Goal: Find specific page/section: Find specific page/section

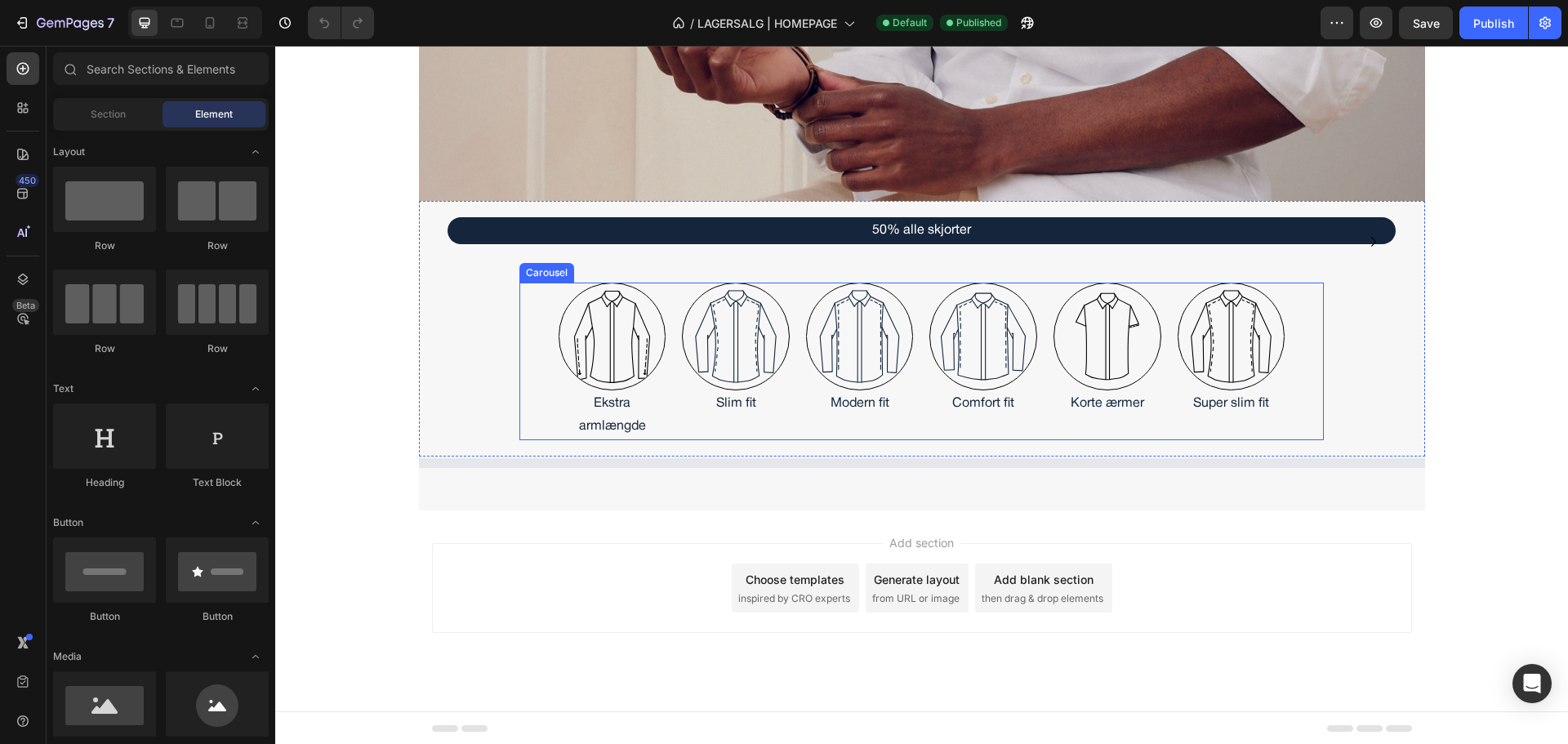
scroll to position [441, 0]
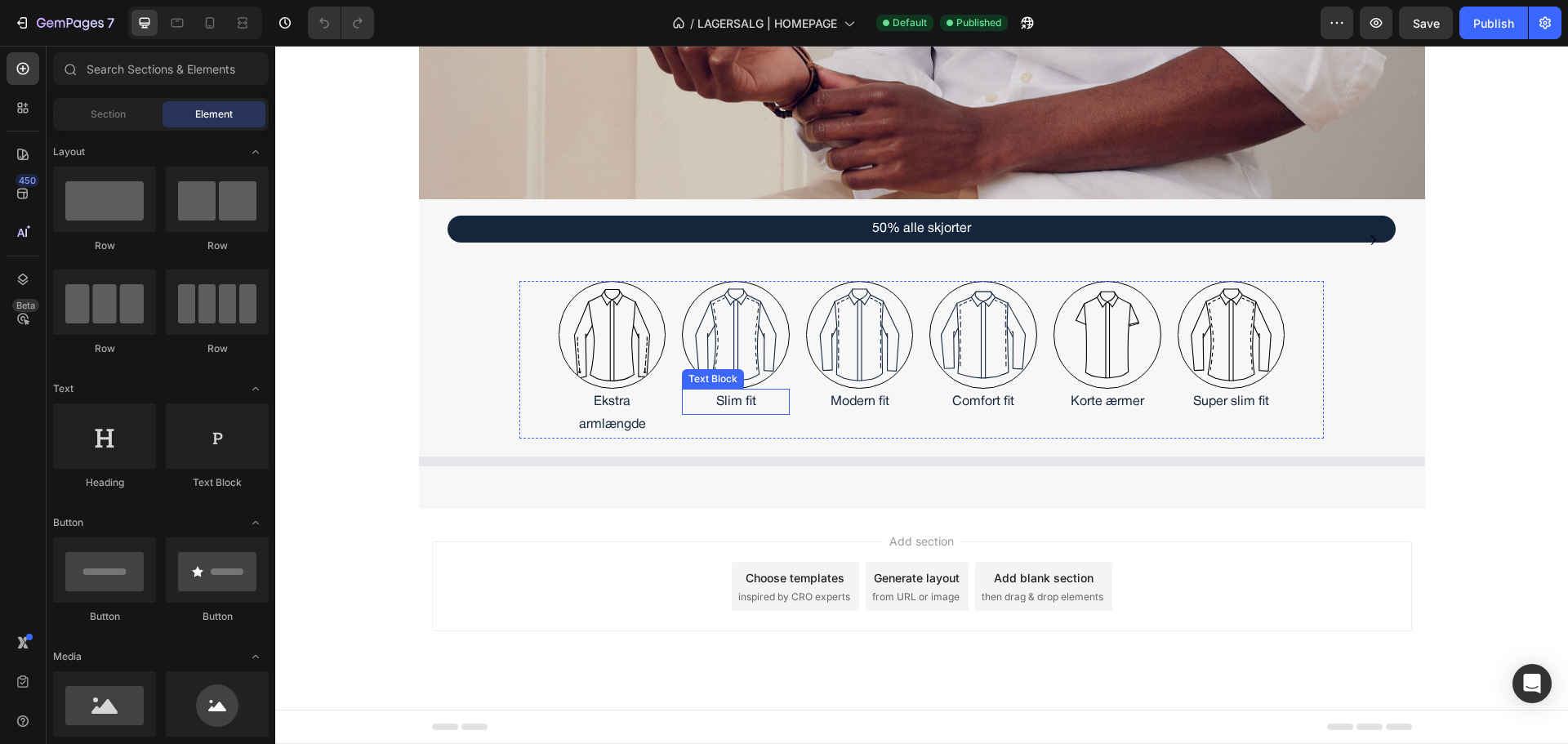
select select "556578303833473835"
select select "556578260930003755"
select select "556578260889895723"
select select "566437482804806722"
select select "556578260891337515"
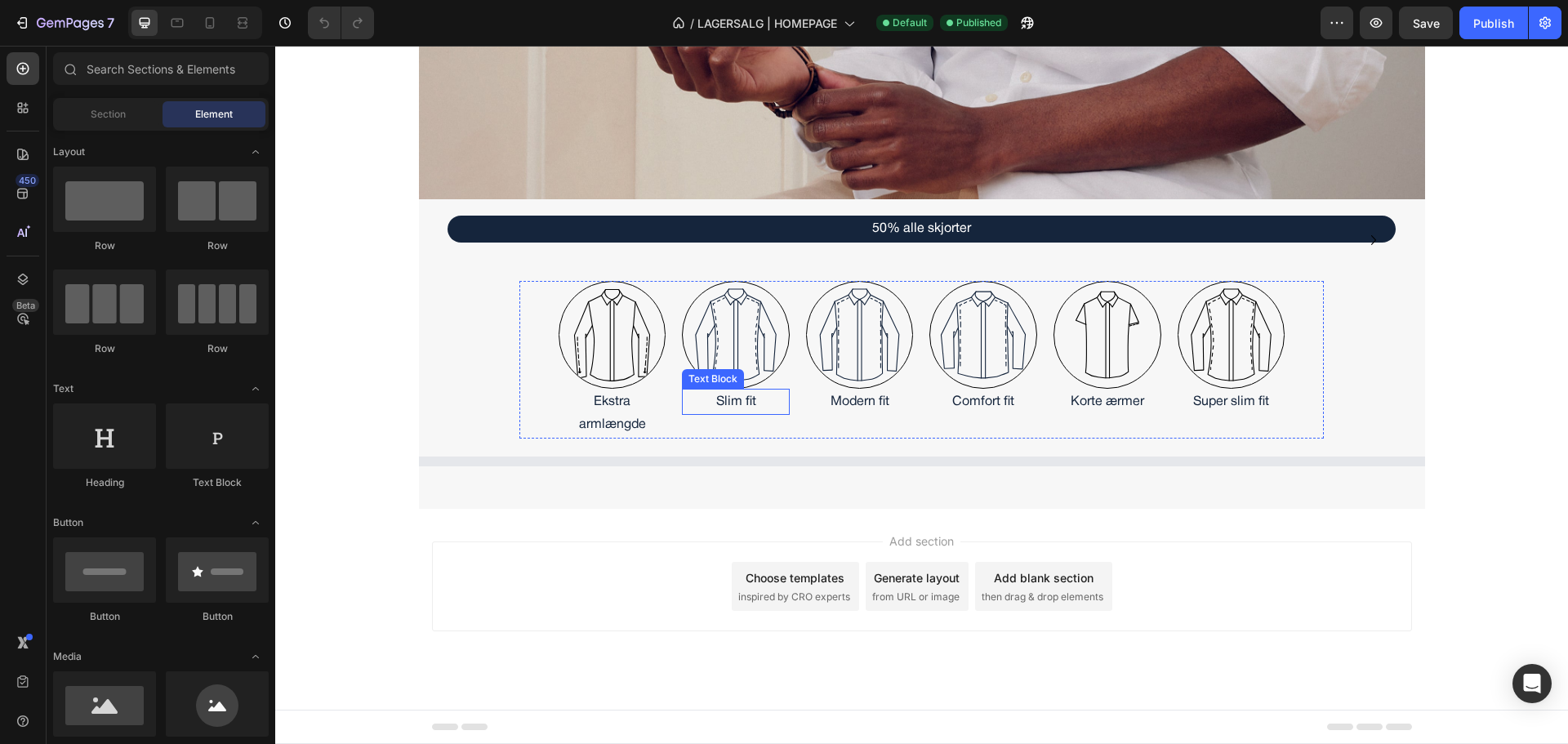
select select "556578303827575595"
select select "556578413563151147"
select select "556578382648050475"
select select "556578260960281387"
select select "556578258805850923"
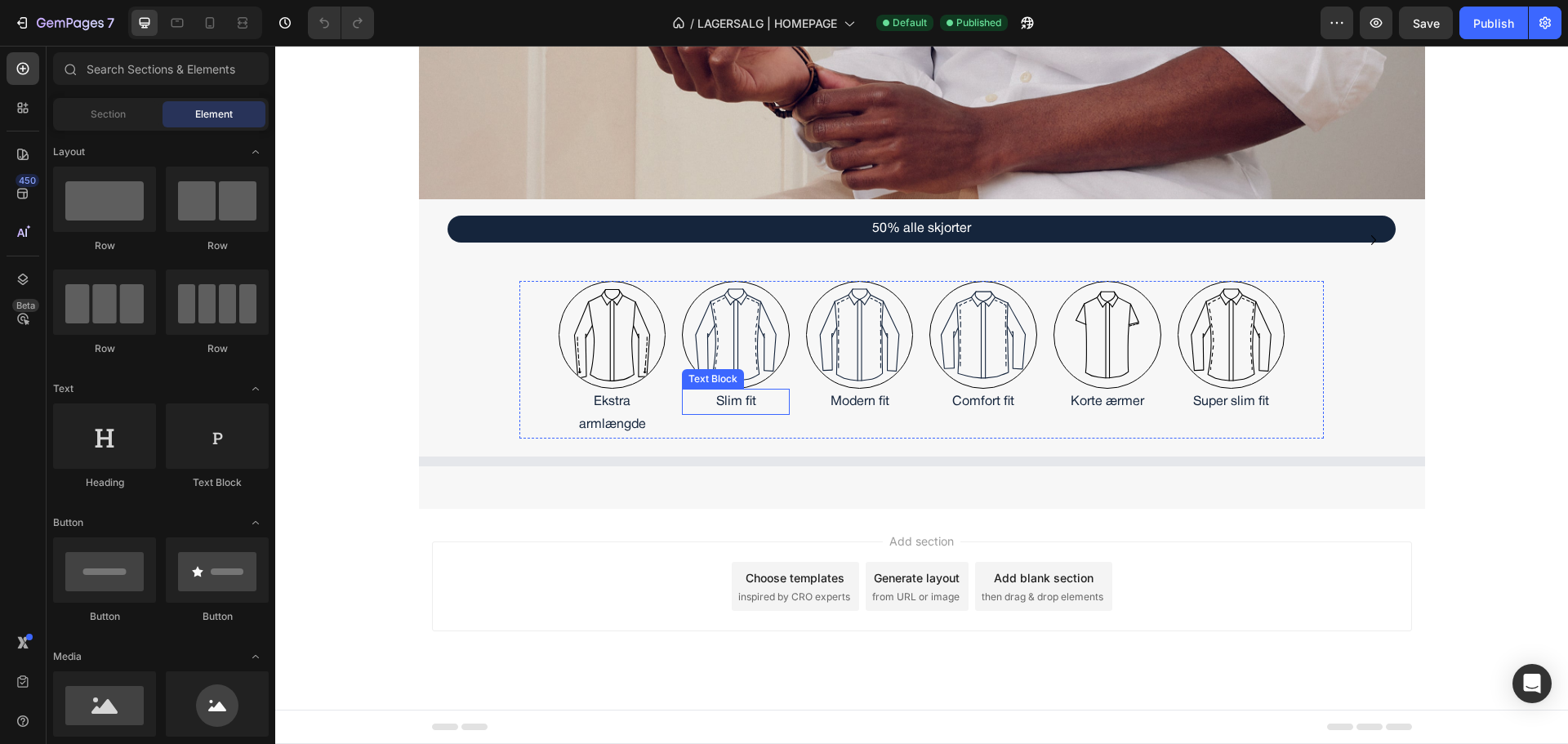
select select "556578303826854699"
select select "556578258888164139"
select select "556578258800870187"
select select "556578258820989739"
select select "556578088232616747"
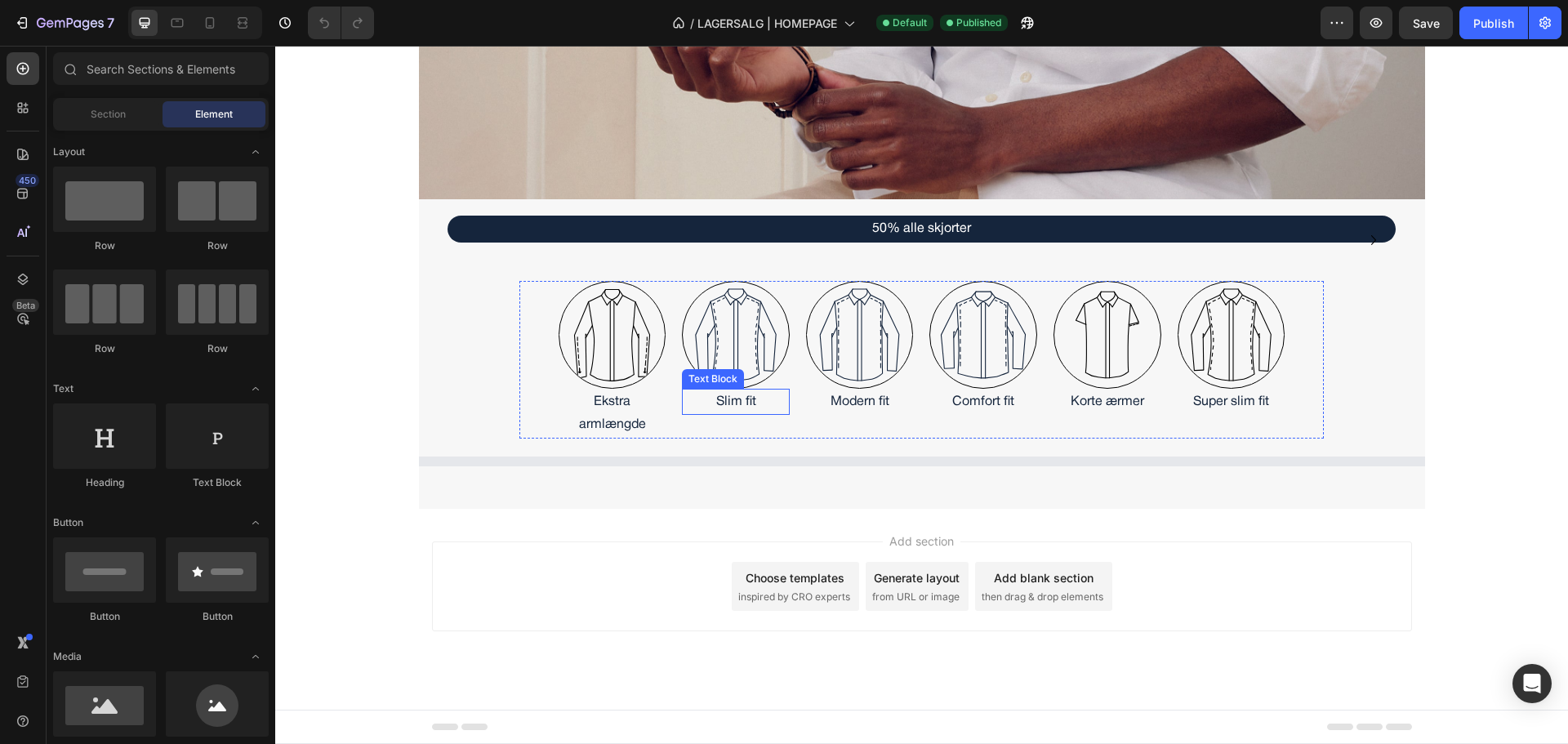
select select "556578303852217131"
select select "556578260945470251"
select select "556578258895176491"
select select "556578258770985771"
select select "556578035697582891"
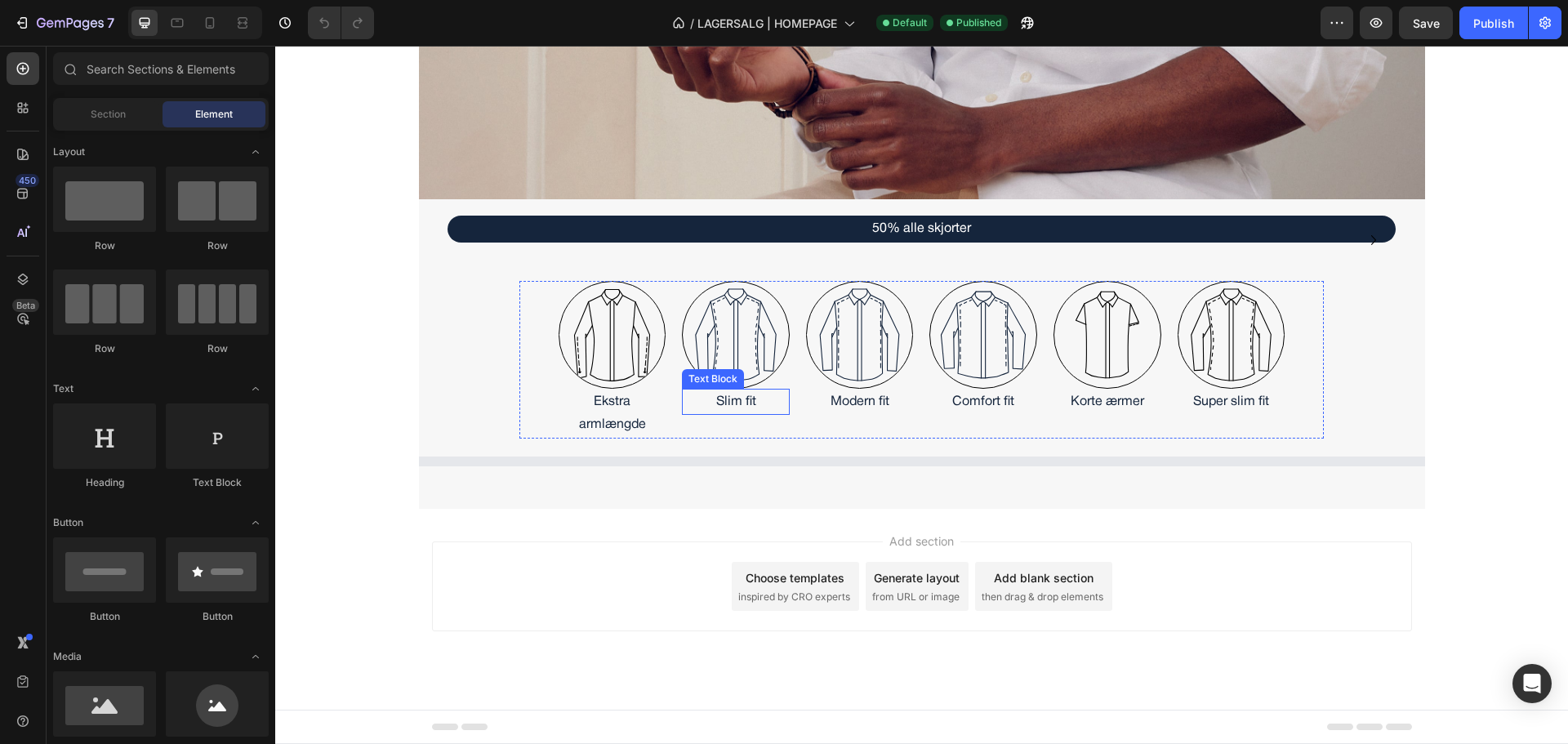
select select "556578035713508139"
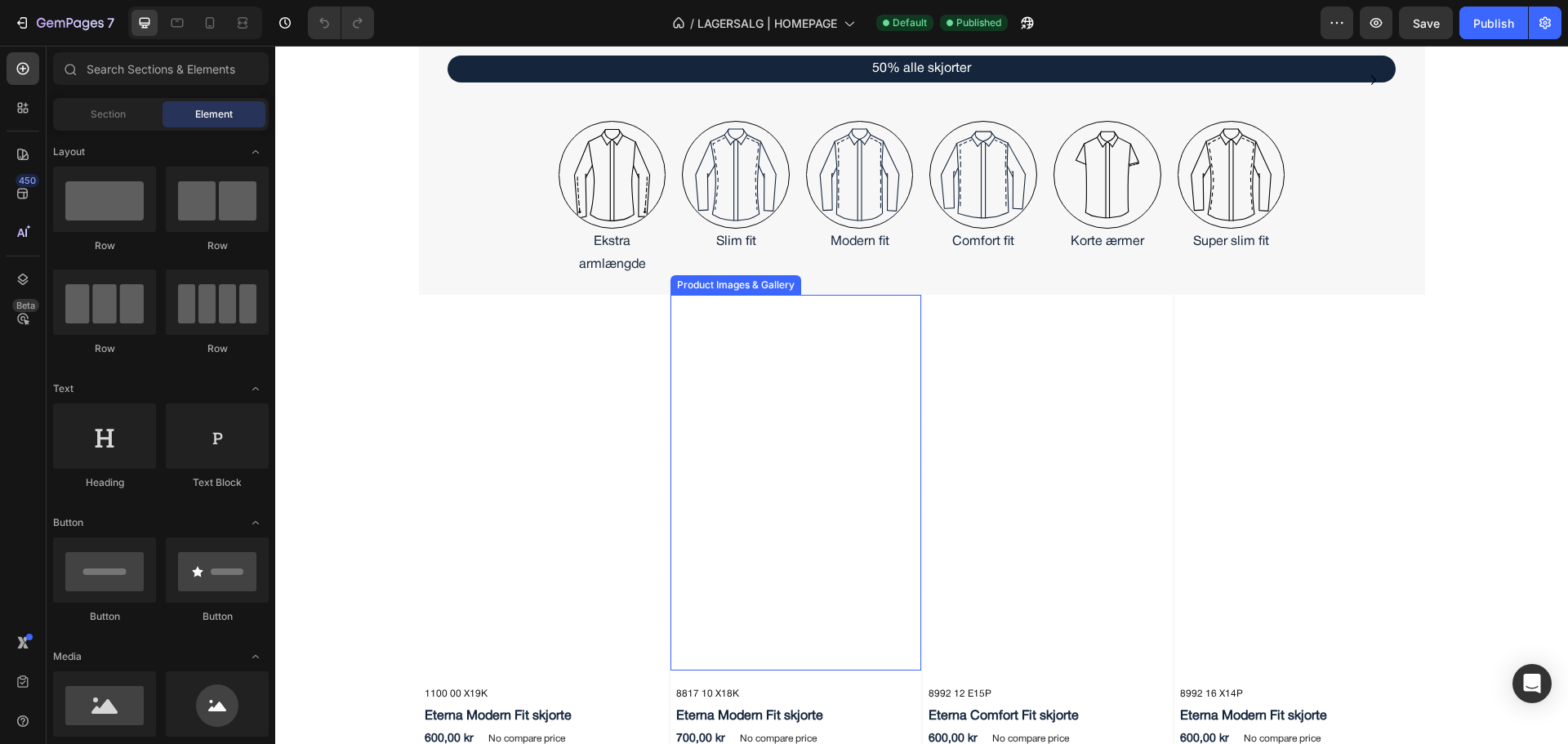
scroll to position [604, 0]
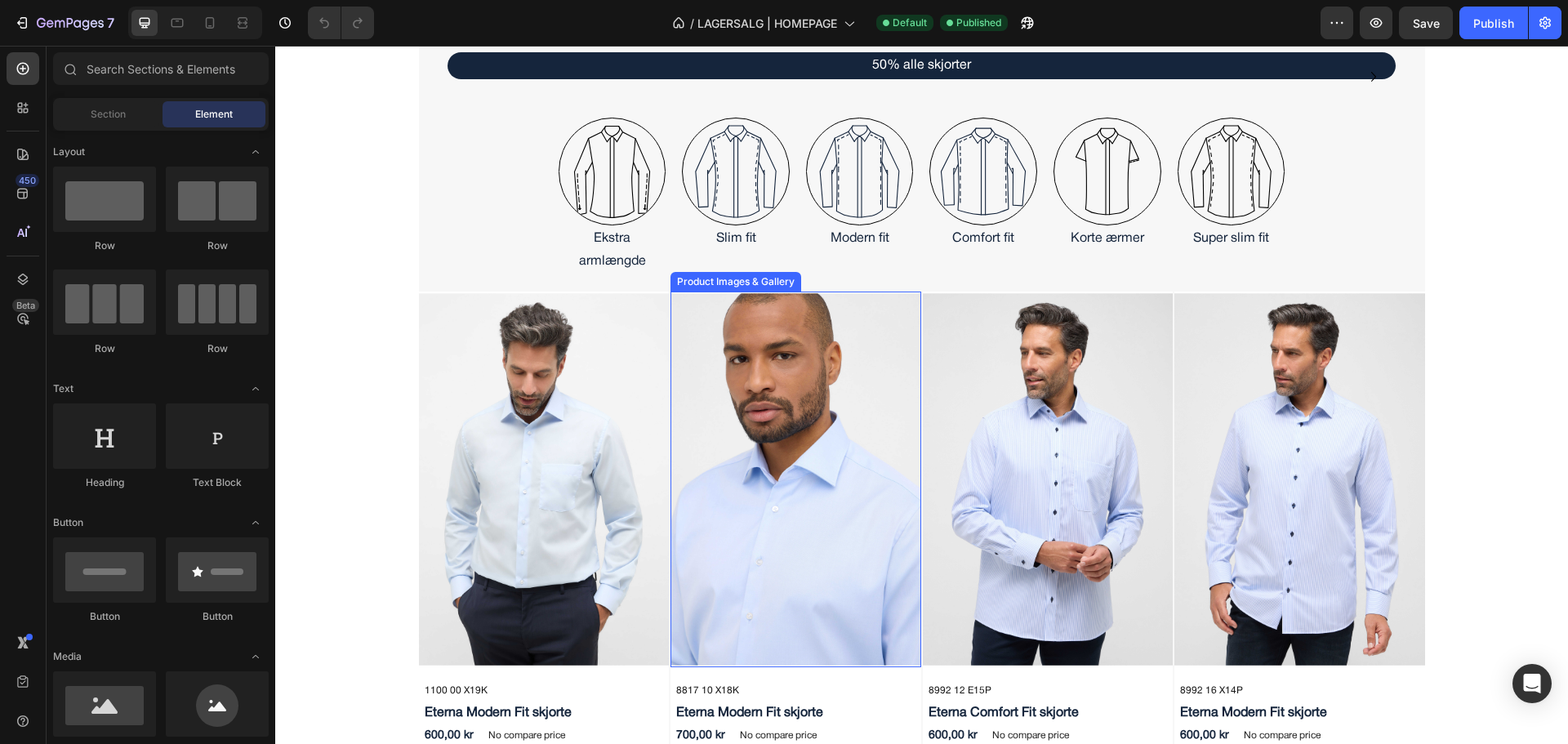
drag, startPoint x: 691, startPoint y: 323, endPoint x: 773, endPoint y: 322, distance: 82.0
click at [691, 323] on img at bounding box center [795, 479] width 251 height 375
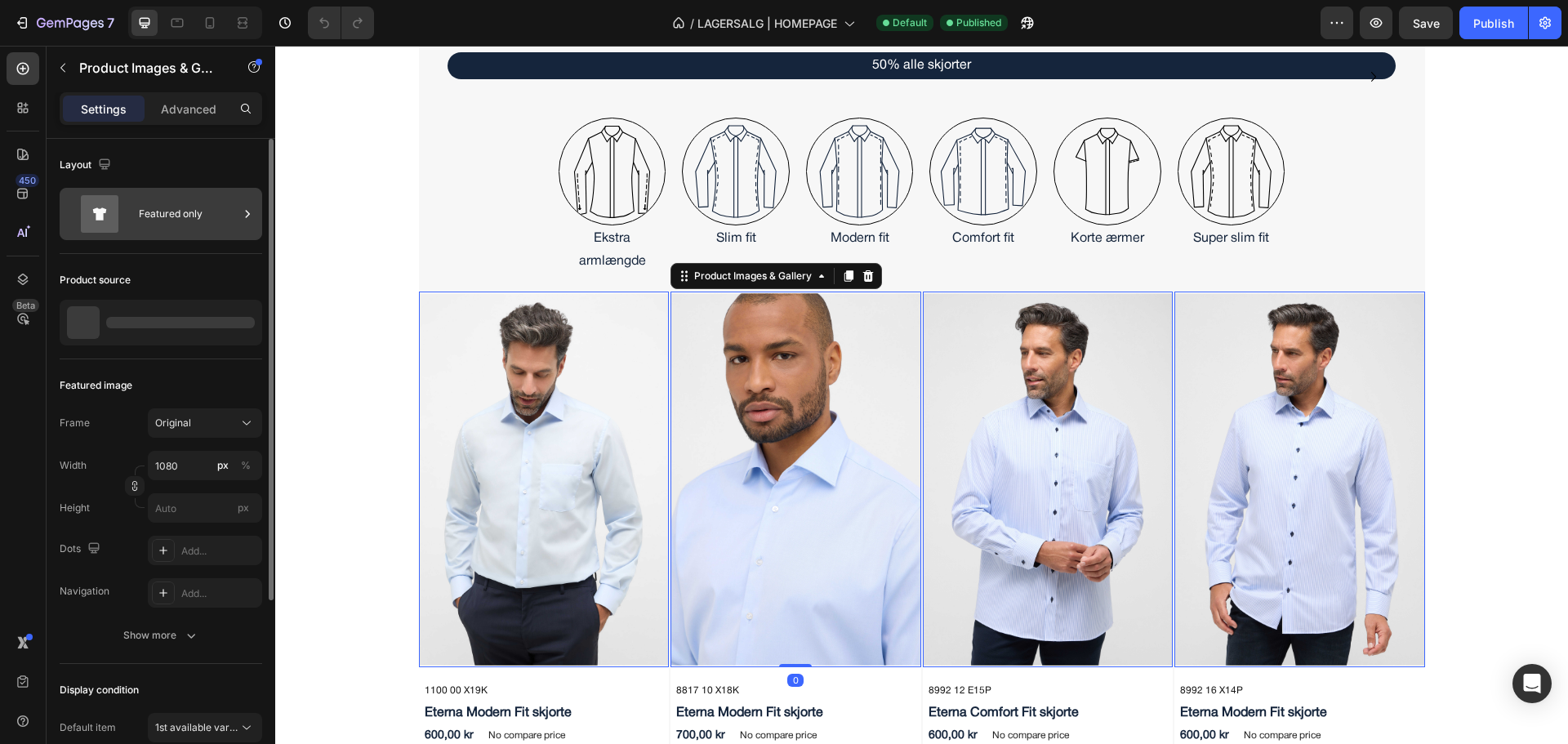
click at [229, 218] on div "Featured only" at bounding box center [189, 213] width 100 height 37
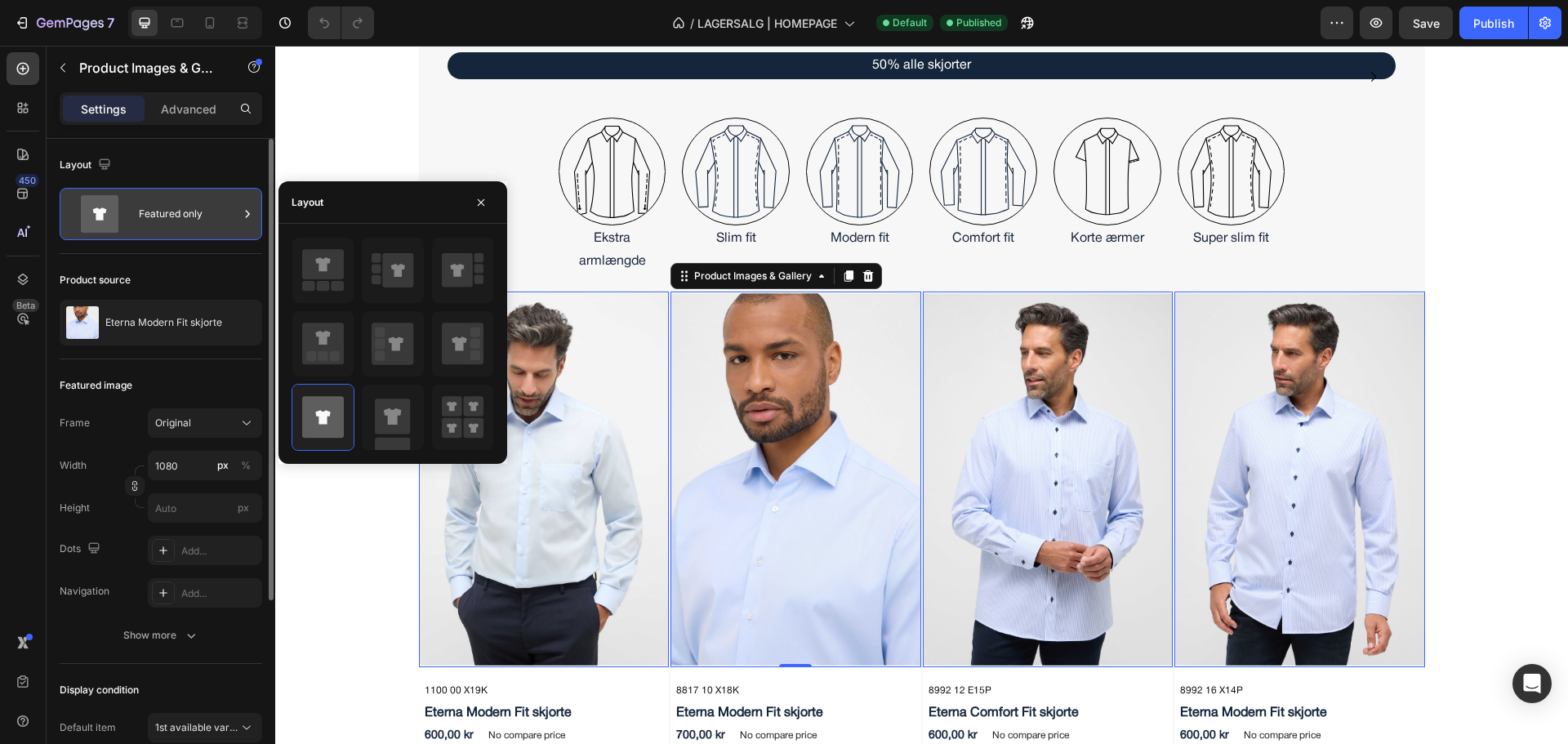
click at [229, 218] on div "Featured only" at bounding box center [189, 213] width 100 height 37
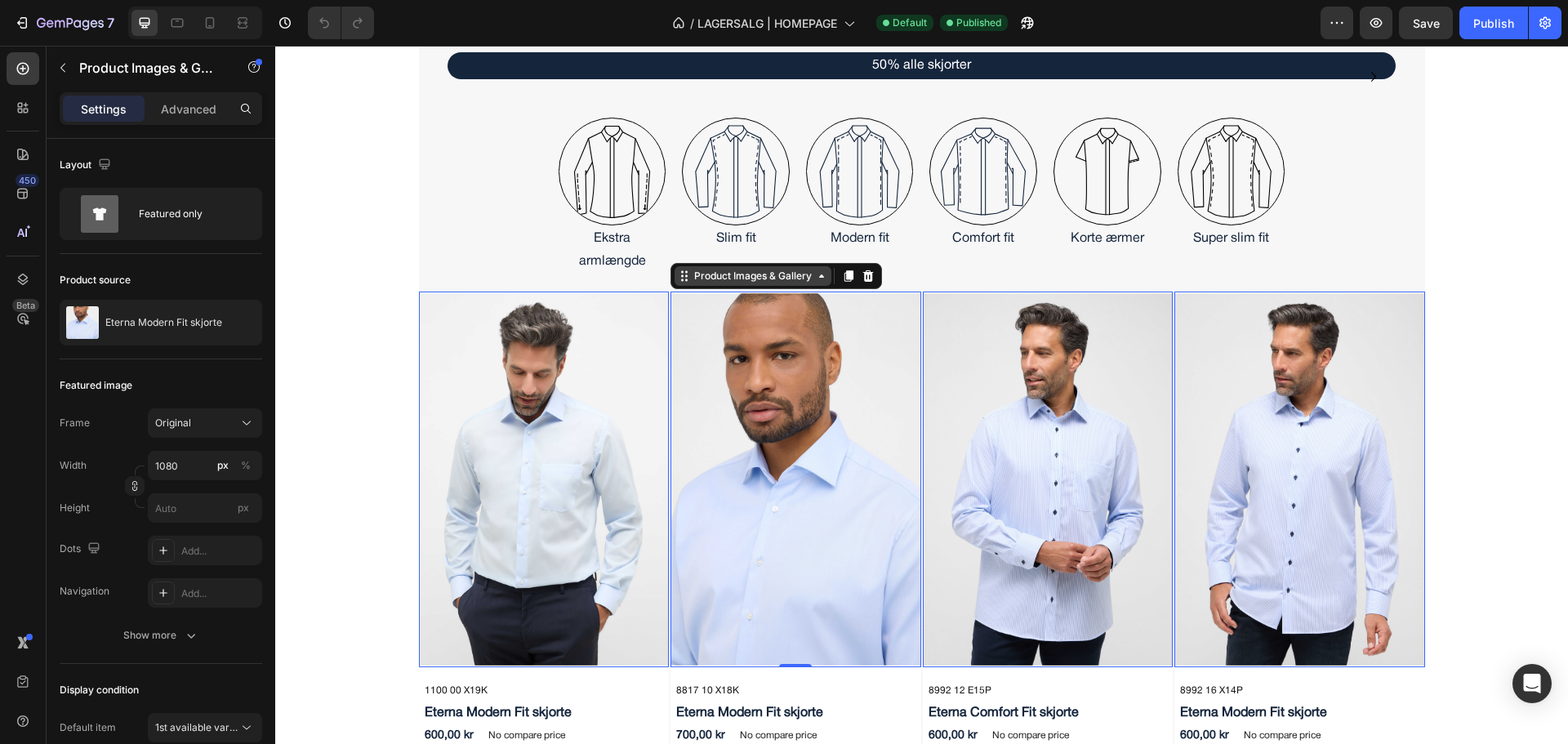
click at [547, 275] on div "Product Images & Gallery" at bounding box center [485, 281] width 124 height 14
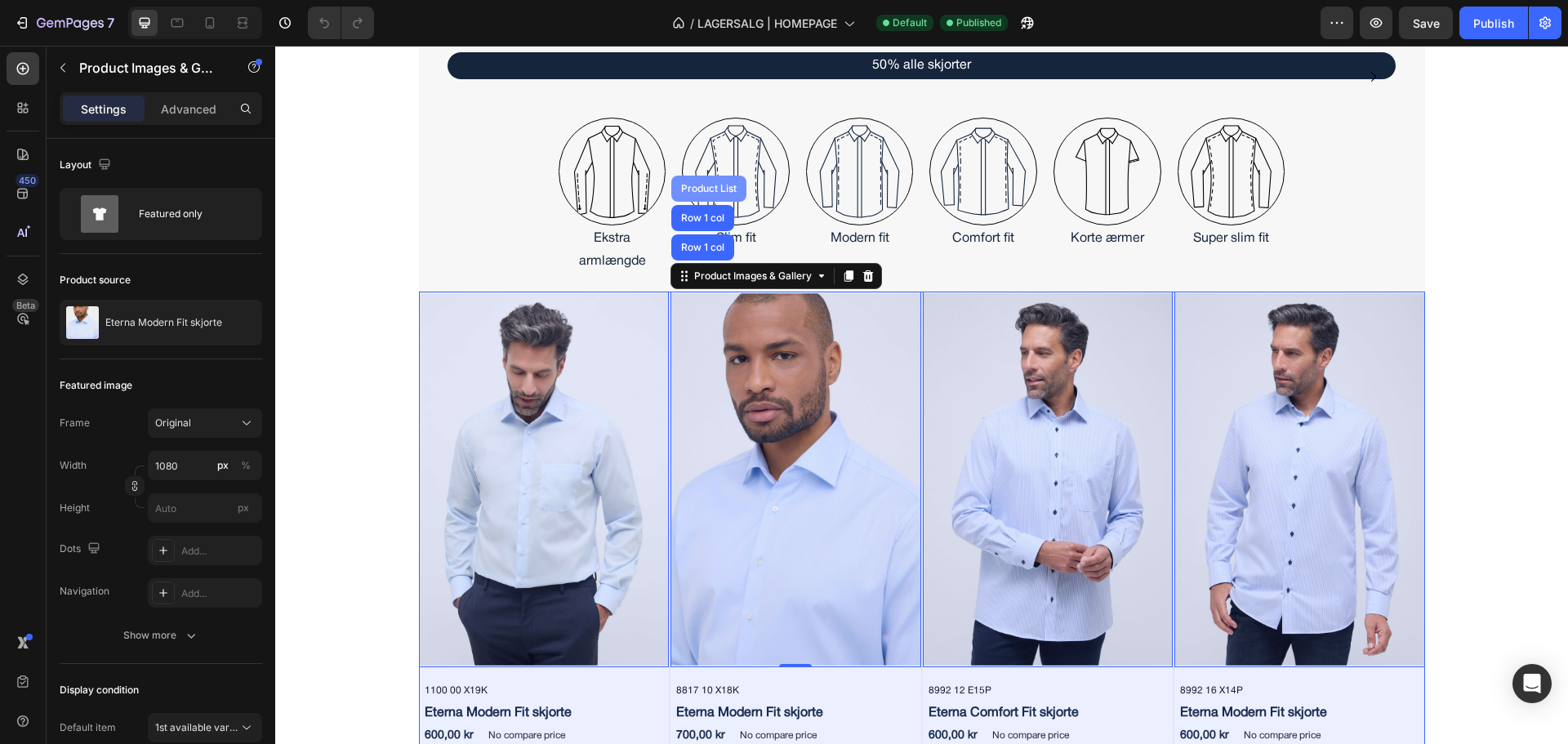
click at [700, 192] on div "Product List" at bounding box center [709, 188] width 62 height 10
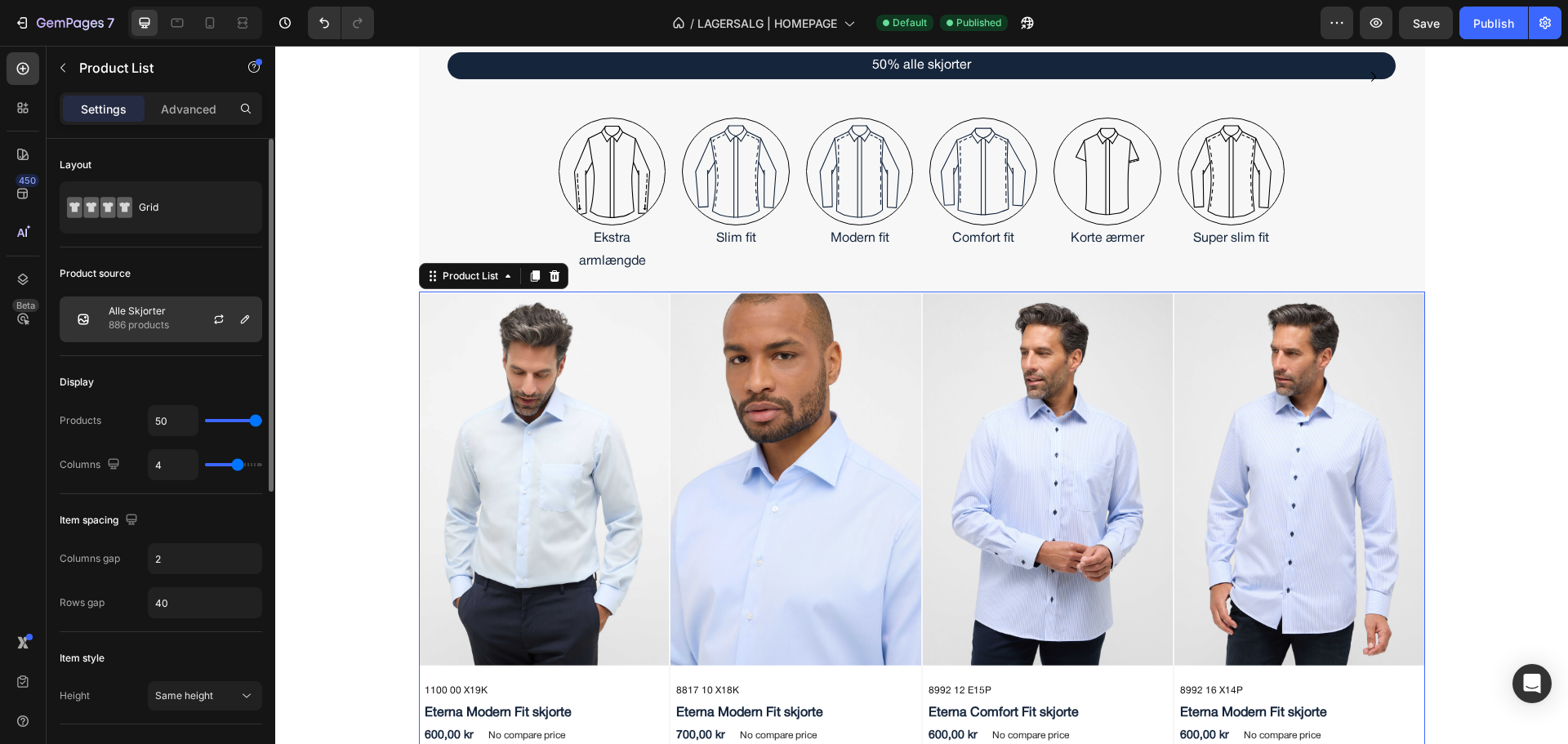
click at [160, 316] on p "Alle Skjorter" at bounding box center [138, 311] width 60 height 12
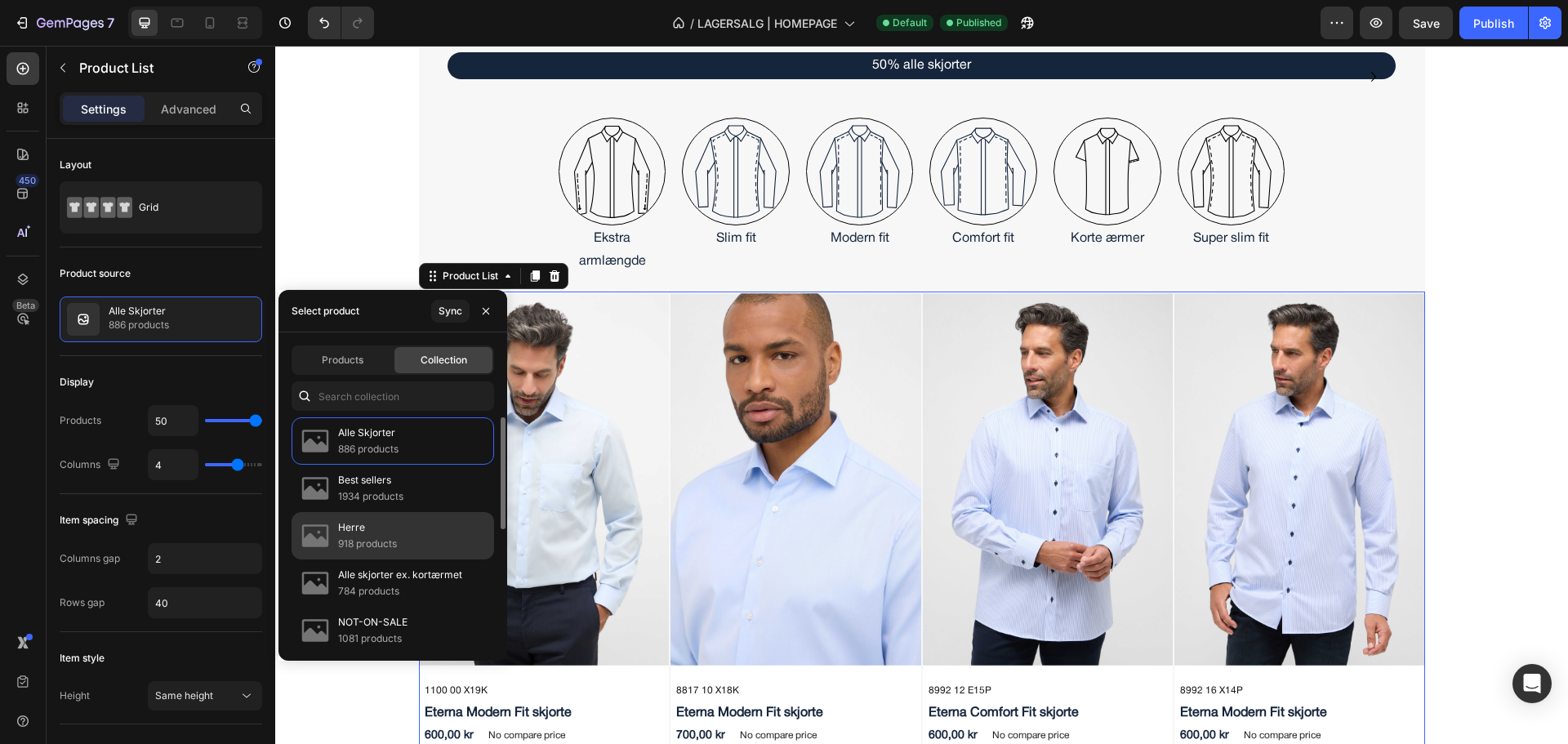
scroll to position [82, 0]
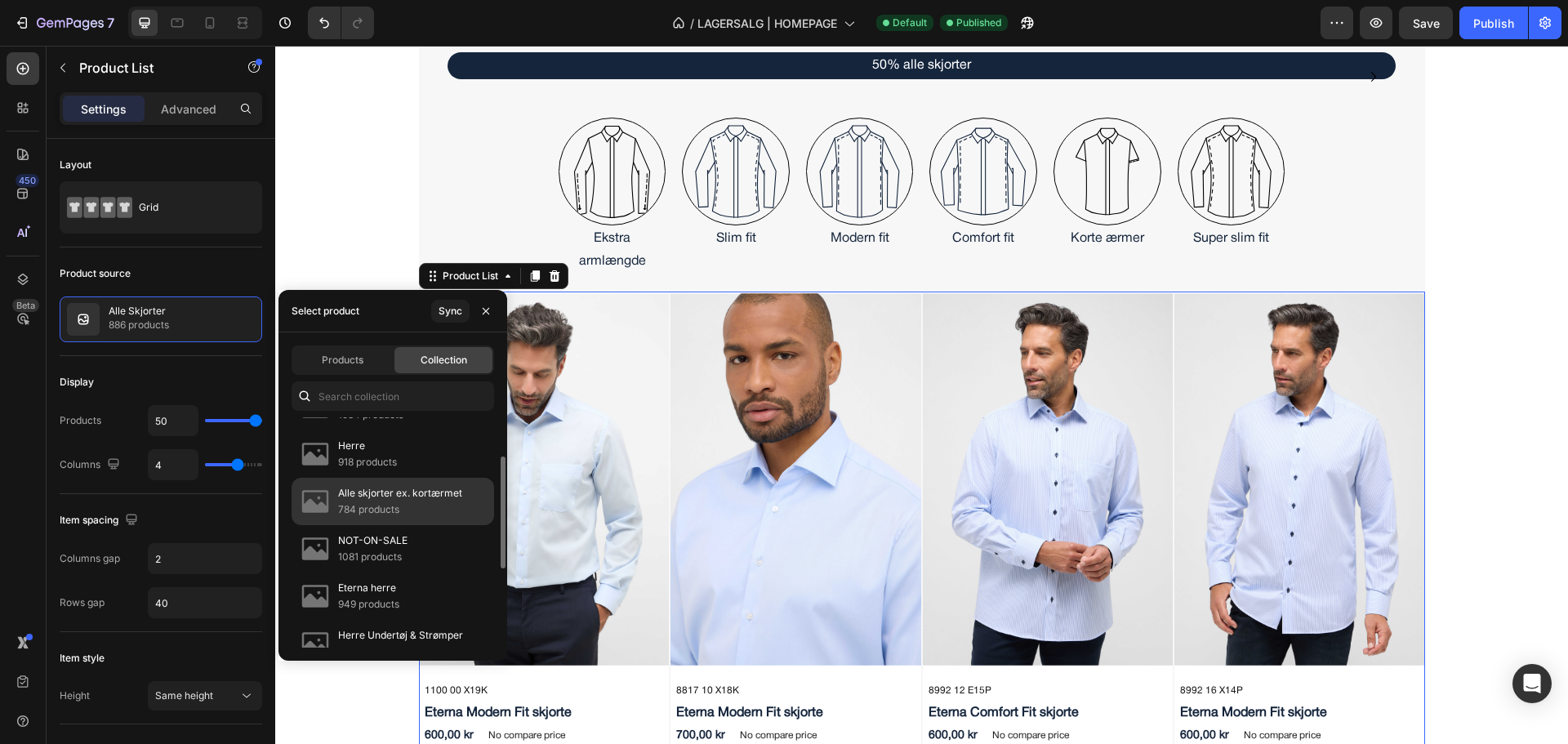
click at [399, 505] on p "784 products" at bounding box center [399, 509] width 124 height 16
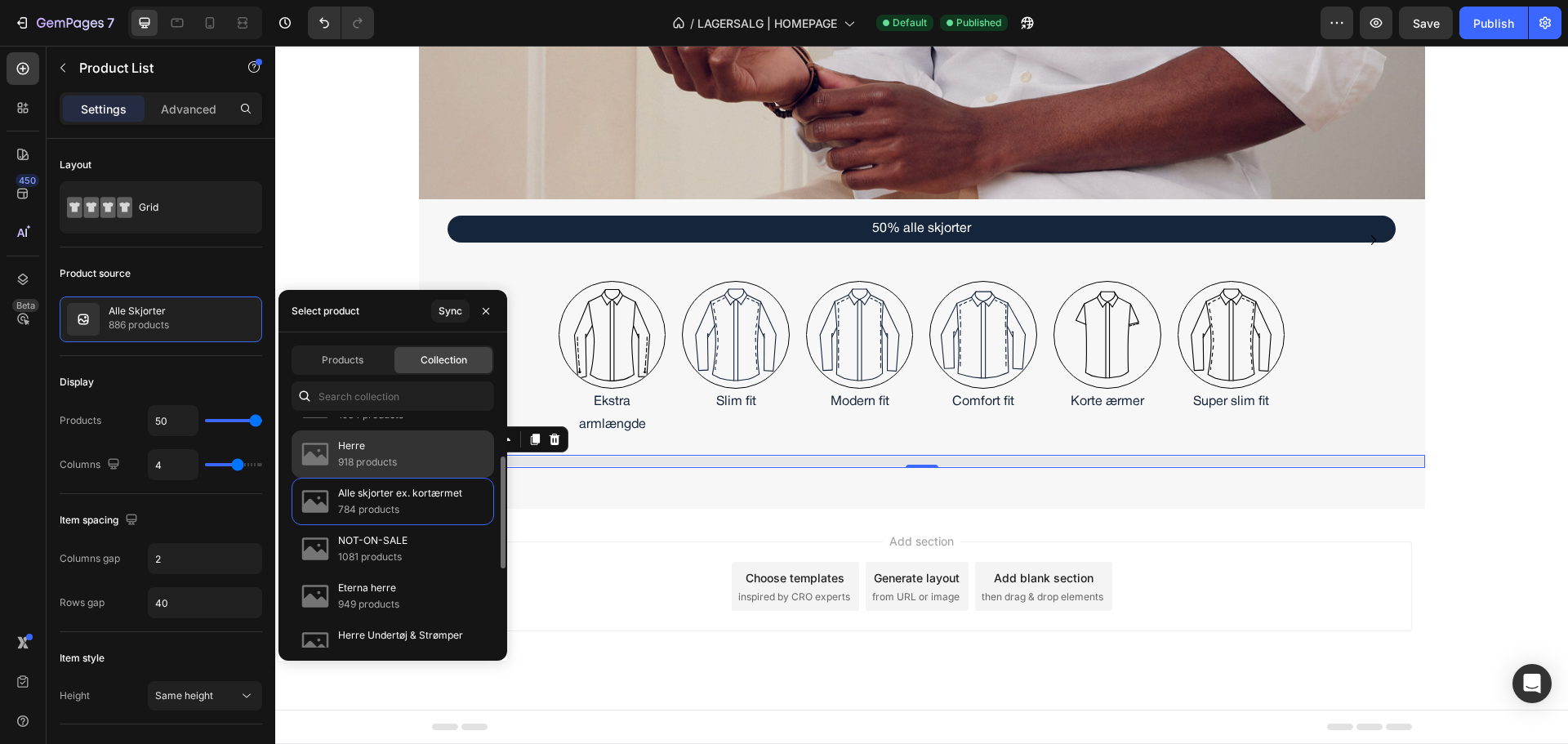
scroll to position [441, 0]
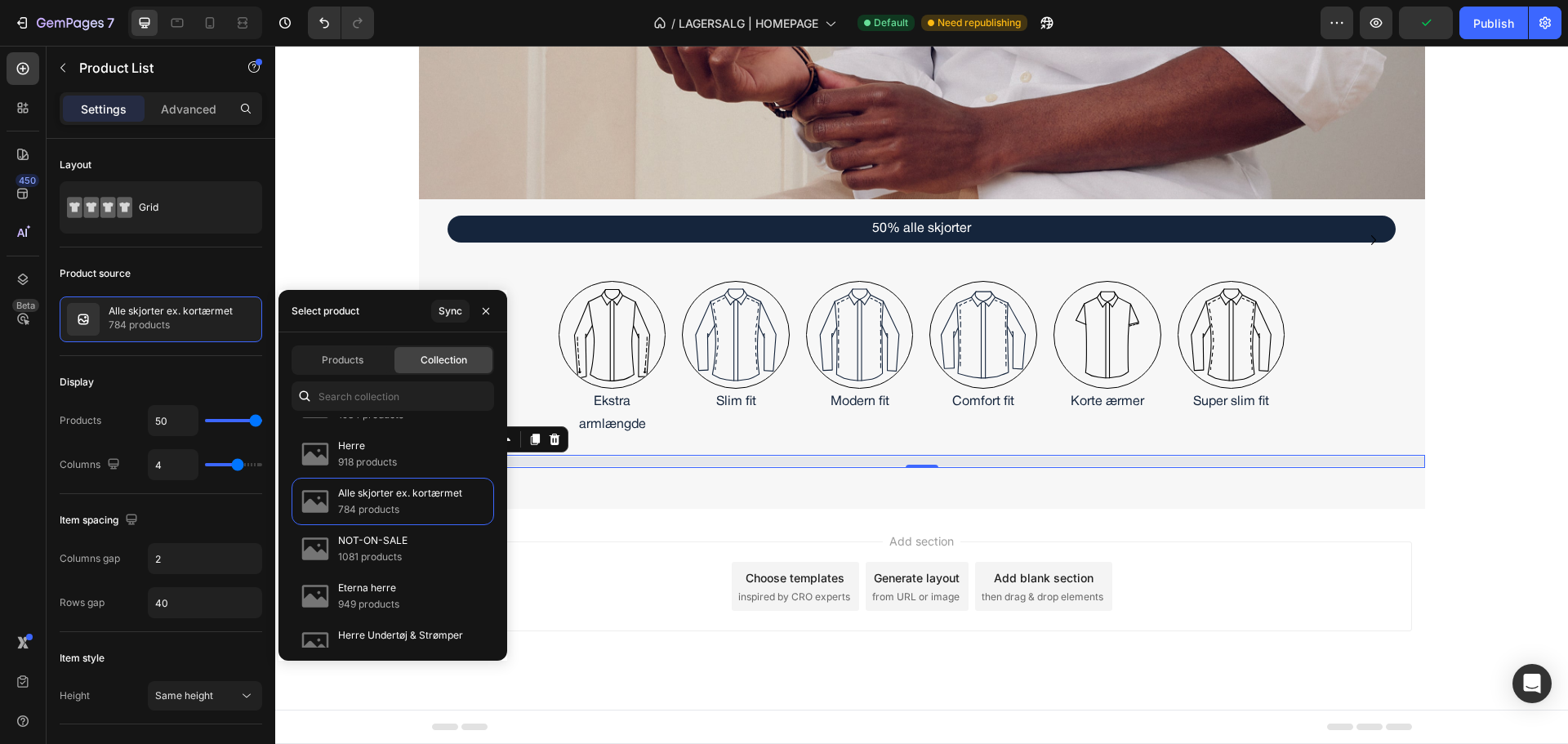
select select "556578303833473835"
select select "556578260930003755"
select select "556578260889895723"
select select "556578260891337515"
select select "556578303827575595"
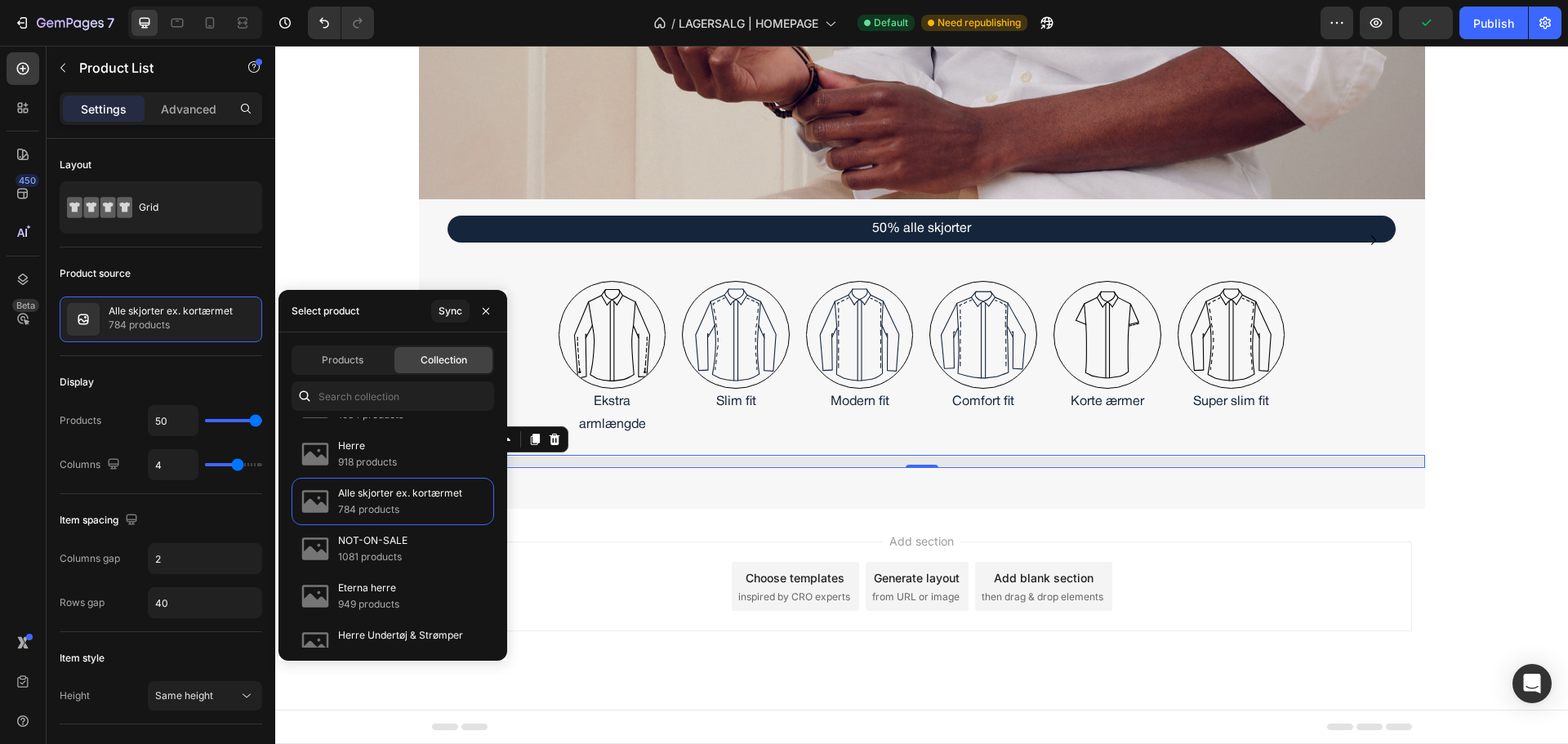
select select "556578382648050475"
select select "556578258805850923"
select select "556578303826854699"
select select "556578258820989739"
select select "556578088232616747"
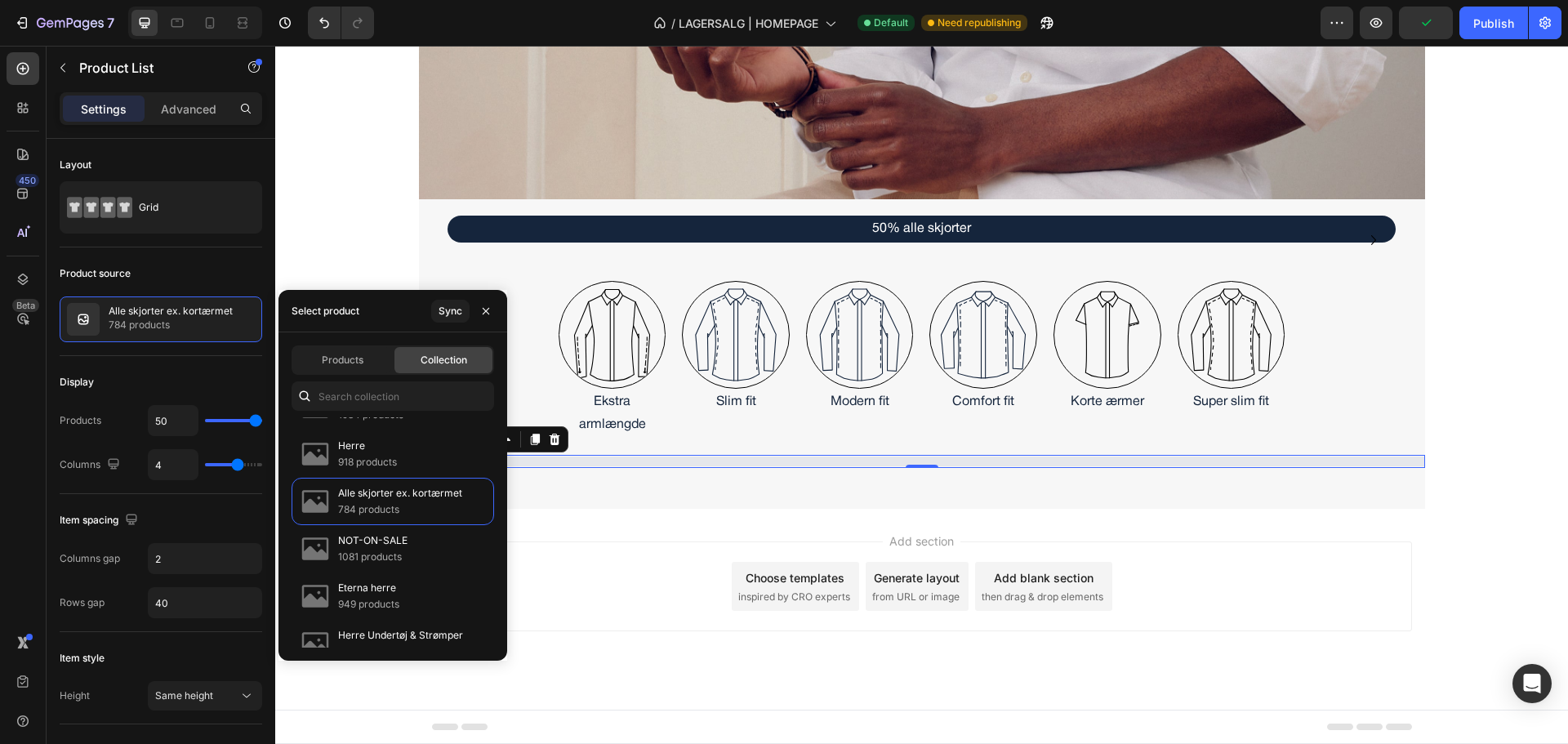
select select "556578303852217131"
select select "556578258895176491"
select select "556578258770985771"
select select "556578035697582891"
select select "556578035713508139"
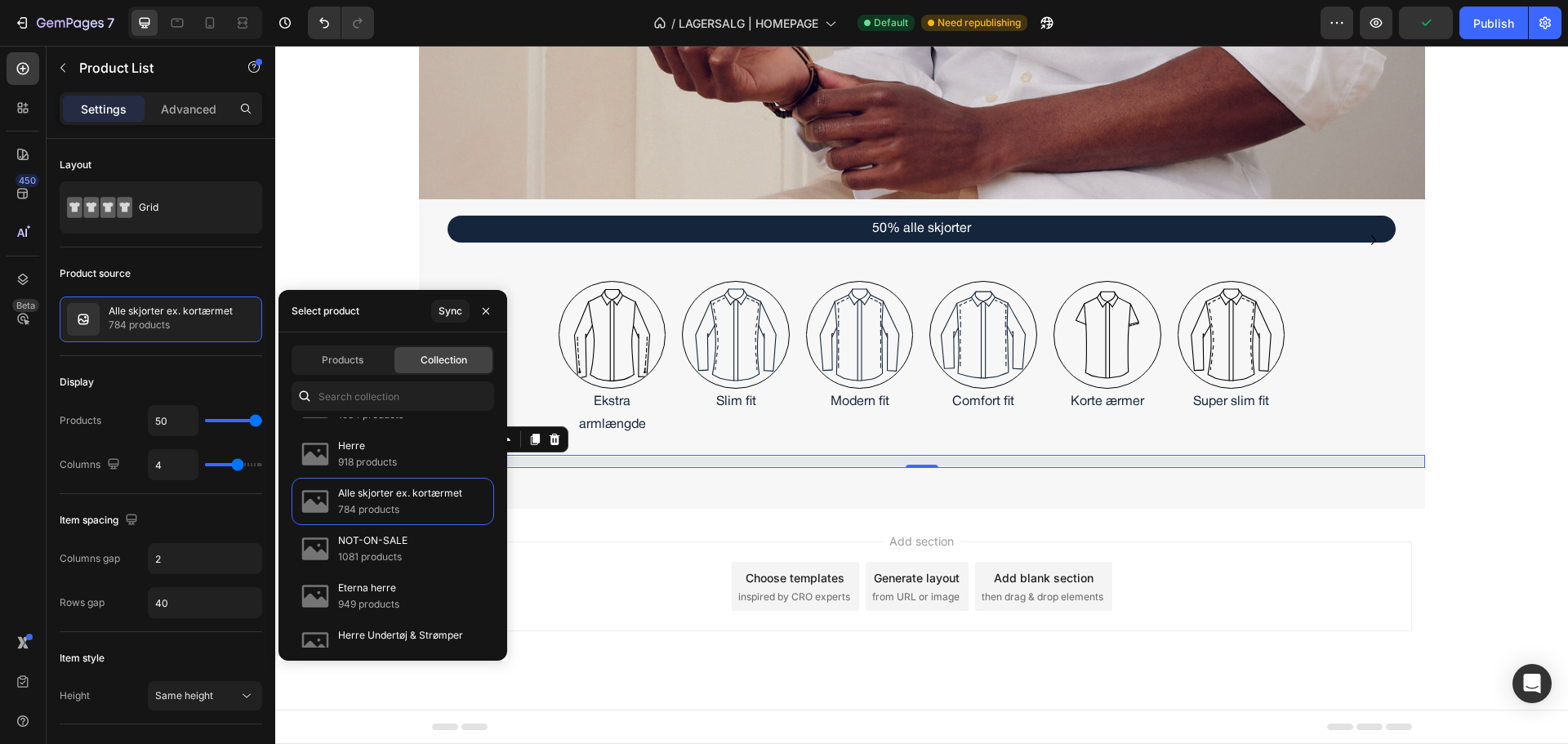
select select "556578303849923371"
select select "556578303830131499"
select select "556578303840879403"
select select "556578258789335851"
select select "556578258822890283"
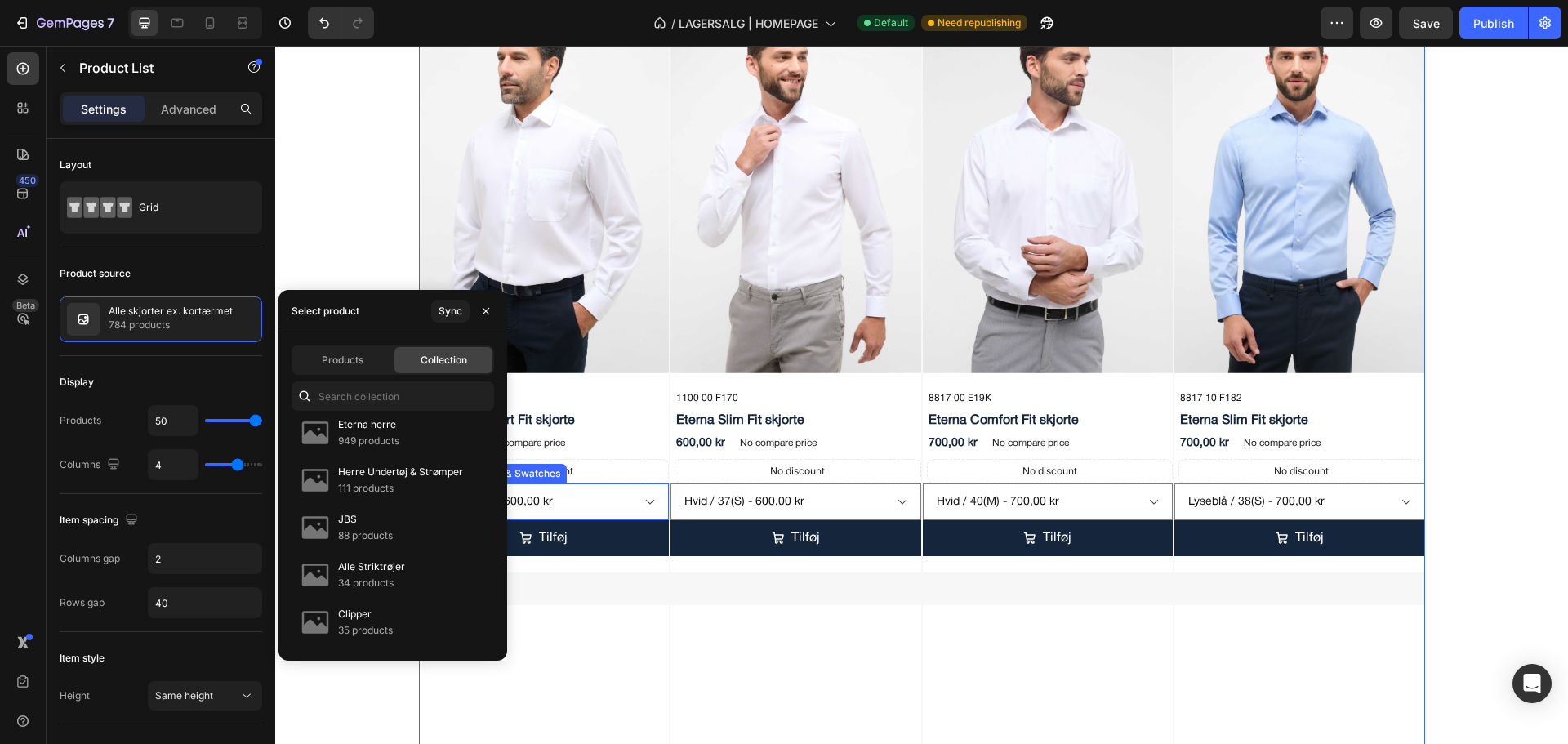
scroll to position [1910, 0]
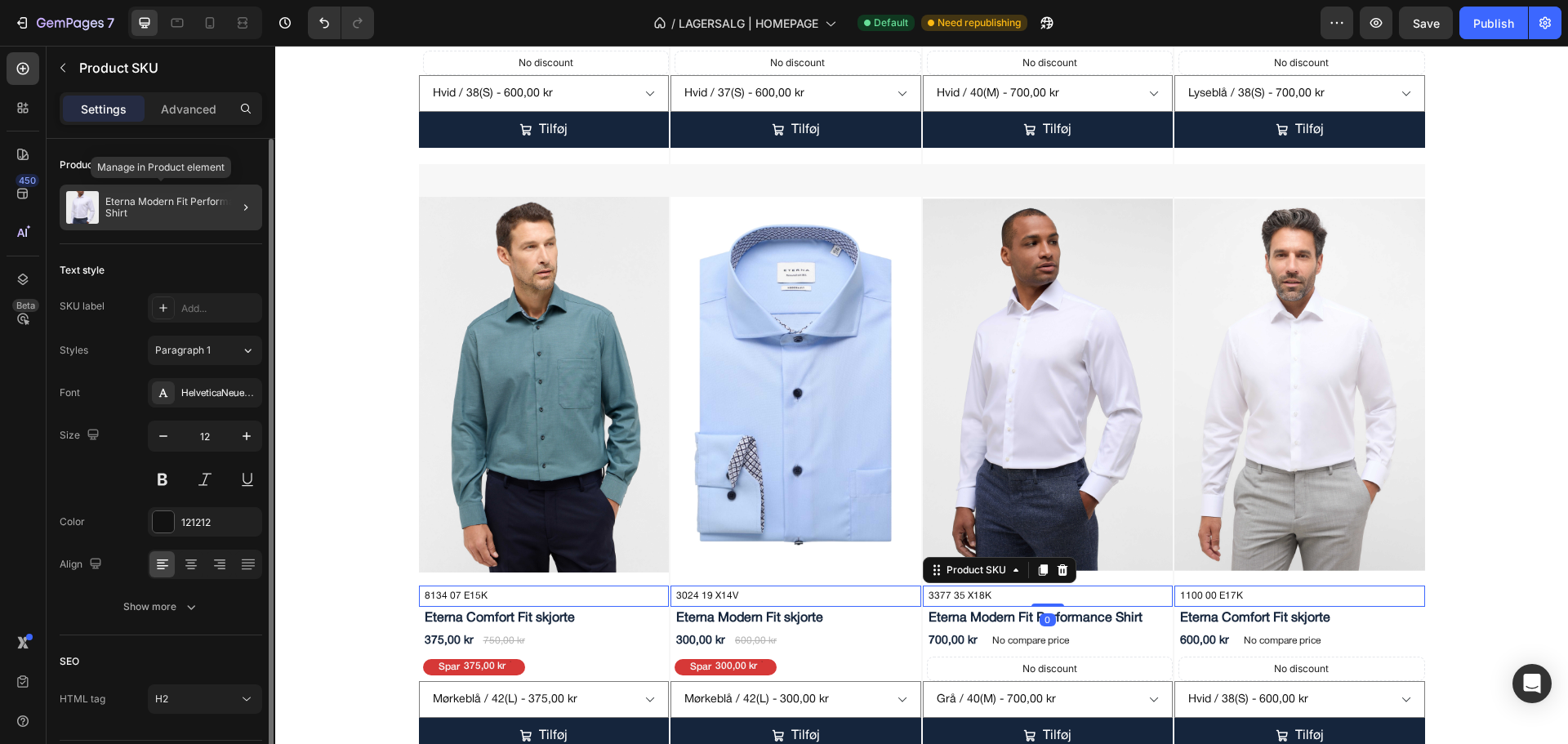
click at [143, 205] on p "Eterna Modern Fit Performance Shirt" at bounding box center [181, 207] width 151 height 23
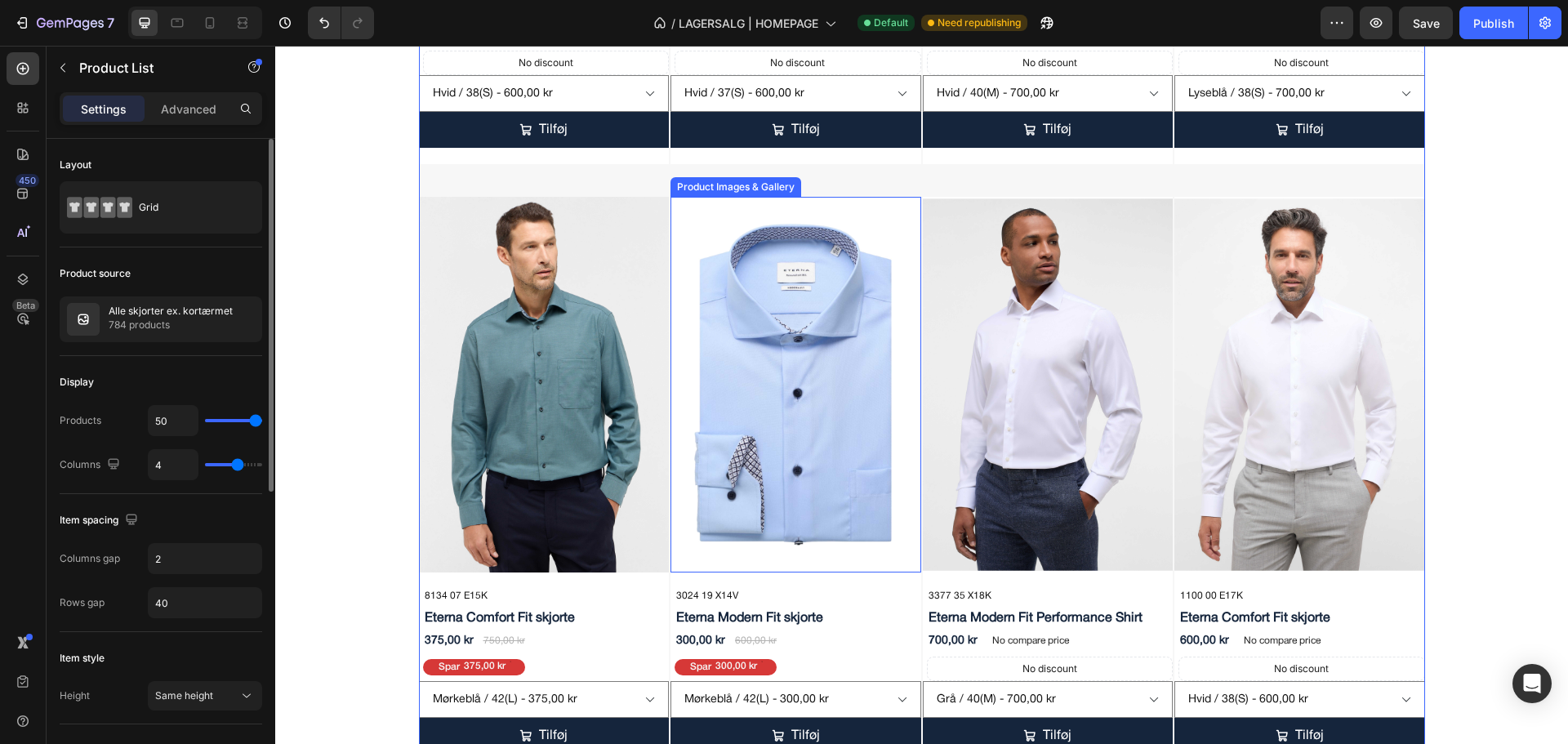
click at [997, 483] on img at bounding box center [1048, 384] width 251 height 375
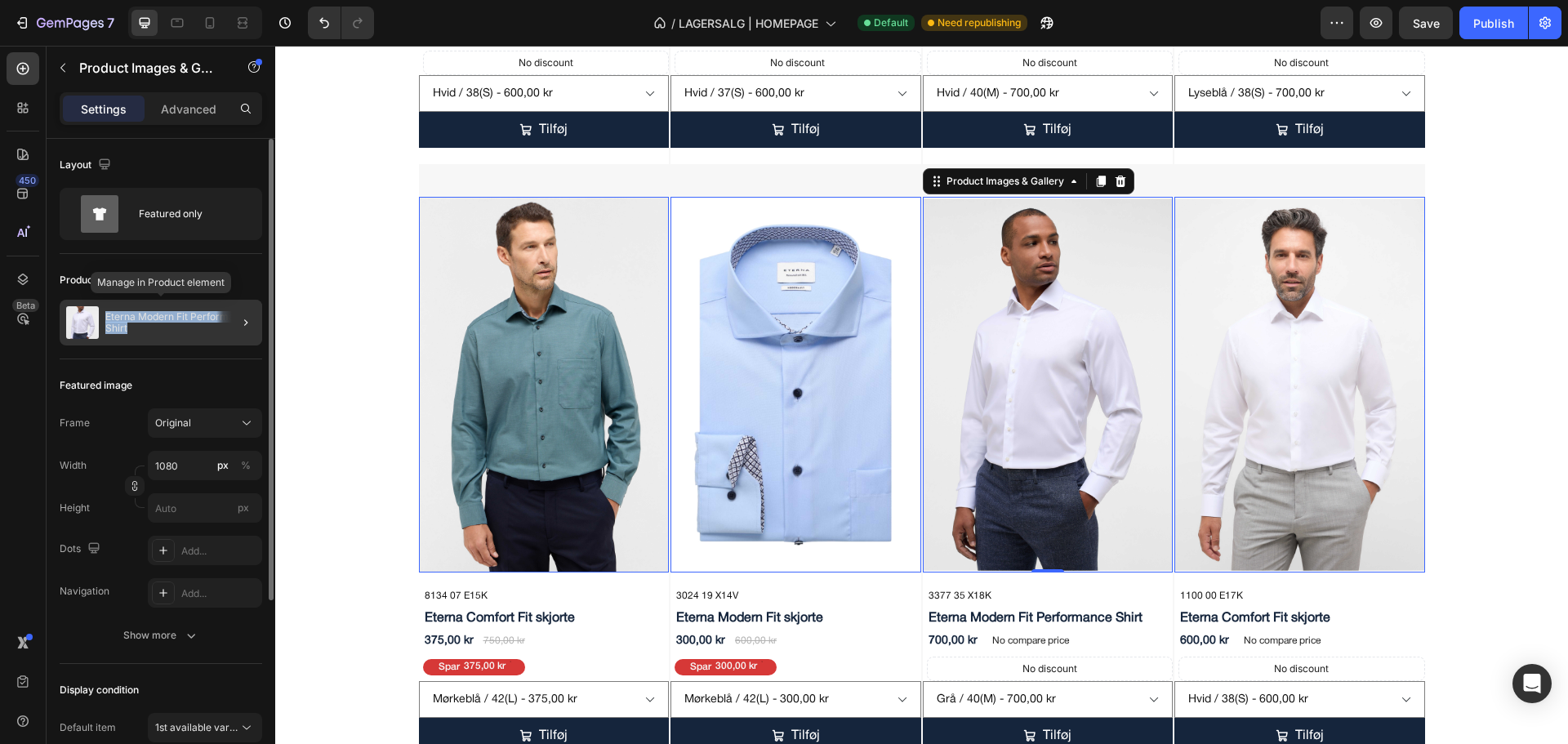
drag, startPoint x: 183, startPoint y: 334, endPoint x: 104, endPoint y: 312, distance: 82.0
click at [104, 312] on div "Eterna Modern Fit Performance Shirt" at bounding box center [160, 323] width 203 height 46
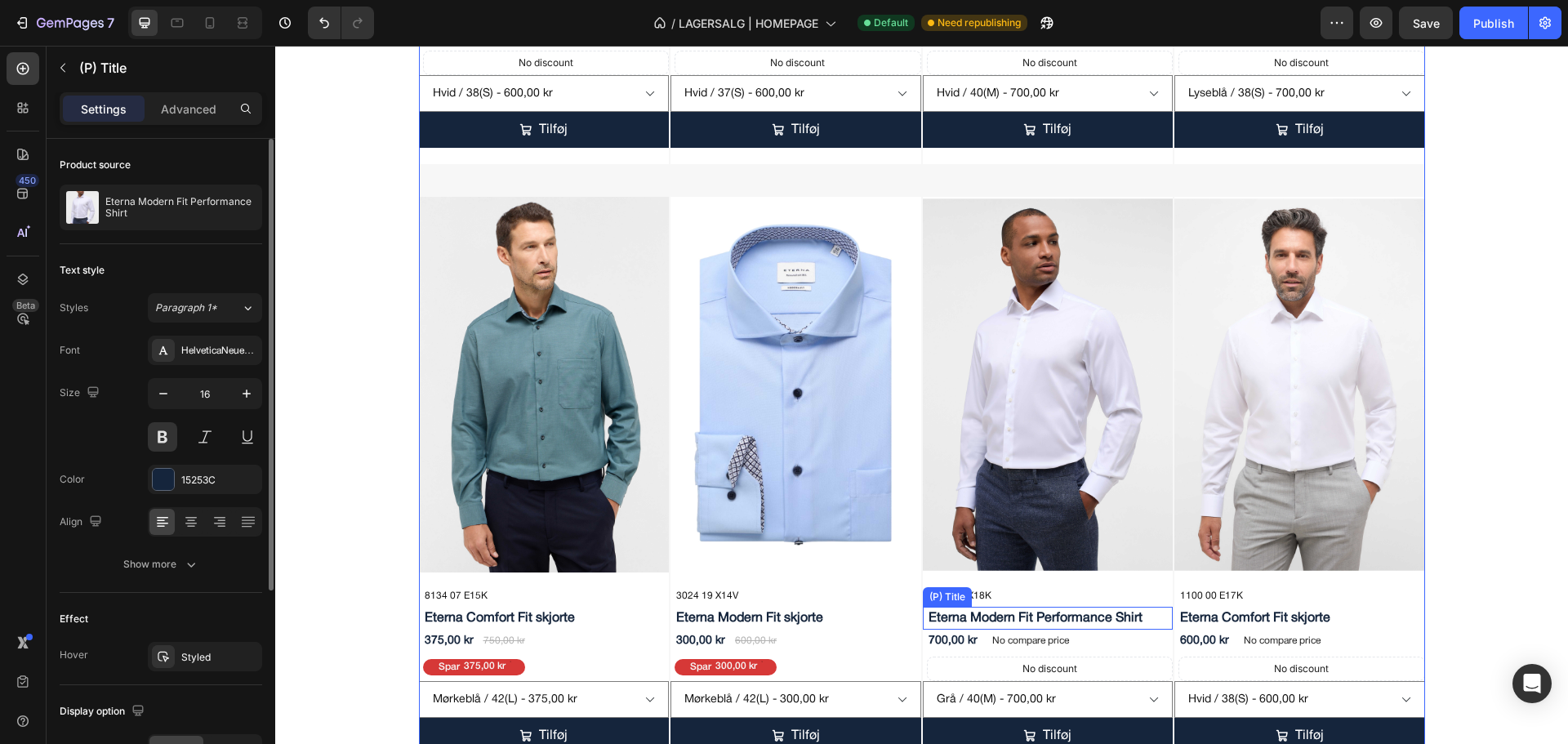
click at [1008, 615] on h2 "Eterna Modern Fit Performance Shirt" at bounding box center [1050, 618] width 247 height 23
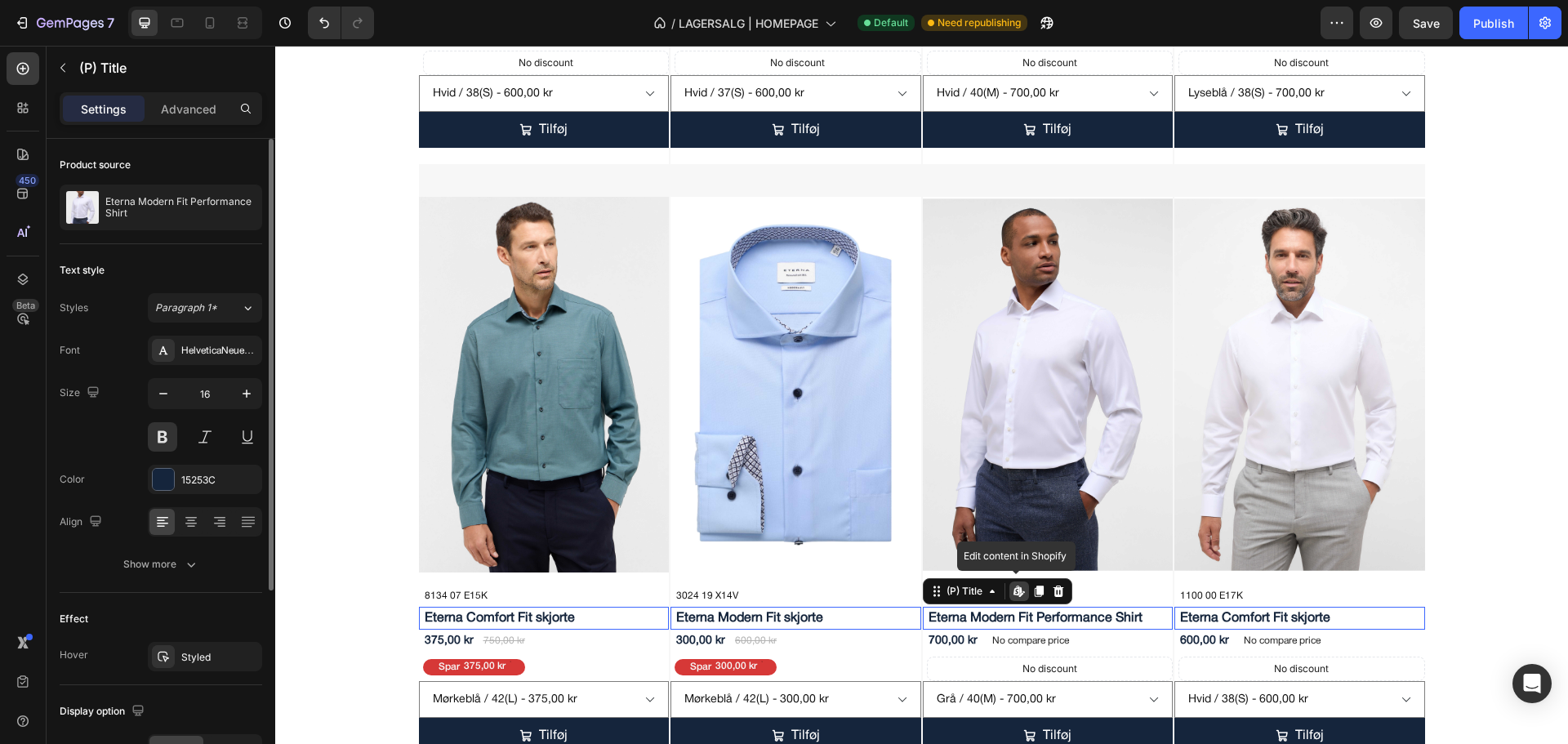
click at [1008, 615] on h2 "Eterna Modern Fit Performance Shirt" at bounding box center [1050, 618] width 247 height 23
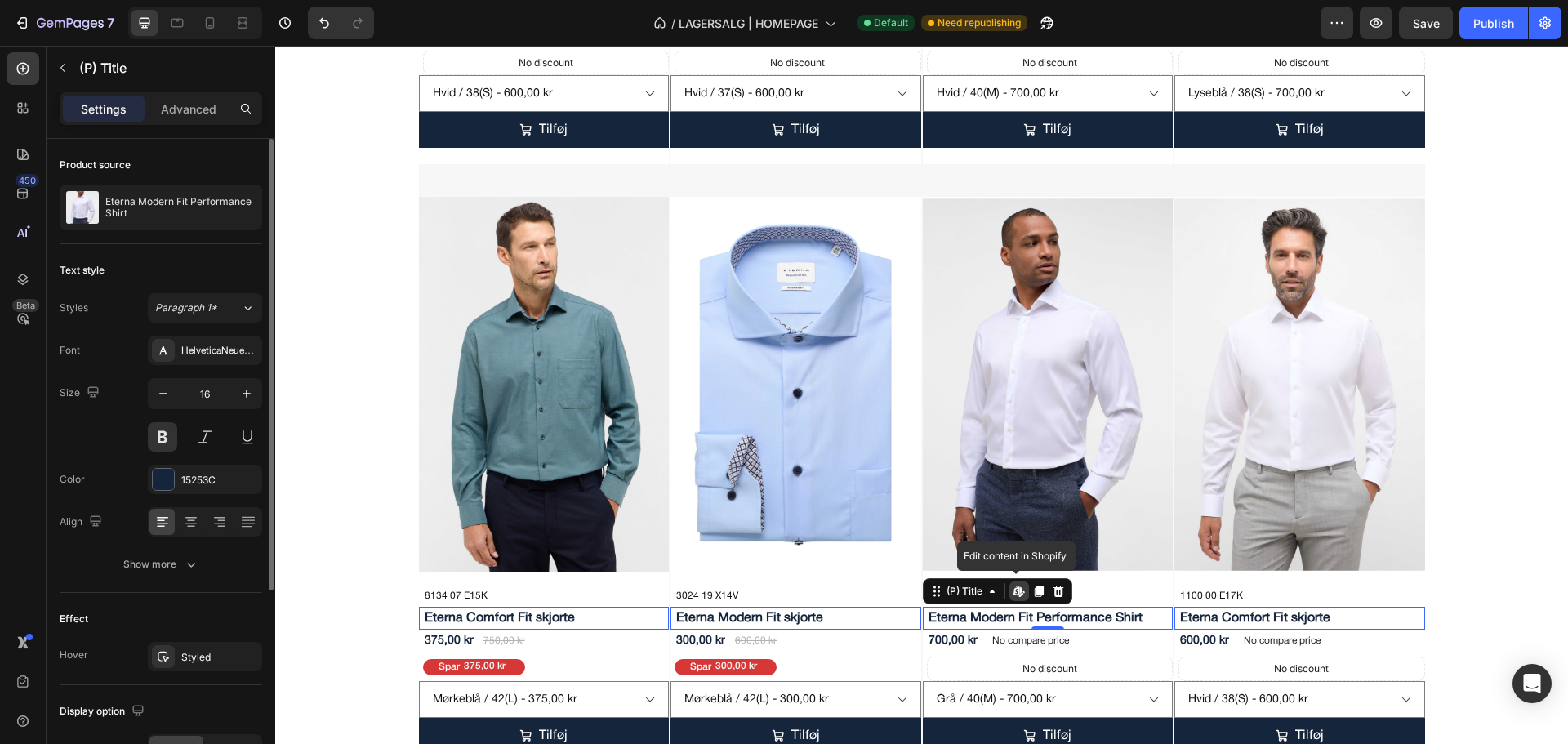
click at [1016, 588] on icon at bounding box center [1020, 591] width 13 height 13
drag, startPoint x: 551, startPoint y: 255, endPoint x: 516, endPoint y: 237, distance: 39.4
click at [551, 255] on img at bounding box center [543, 384] width 251 height 375
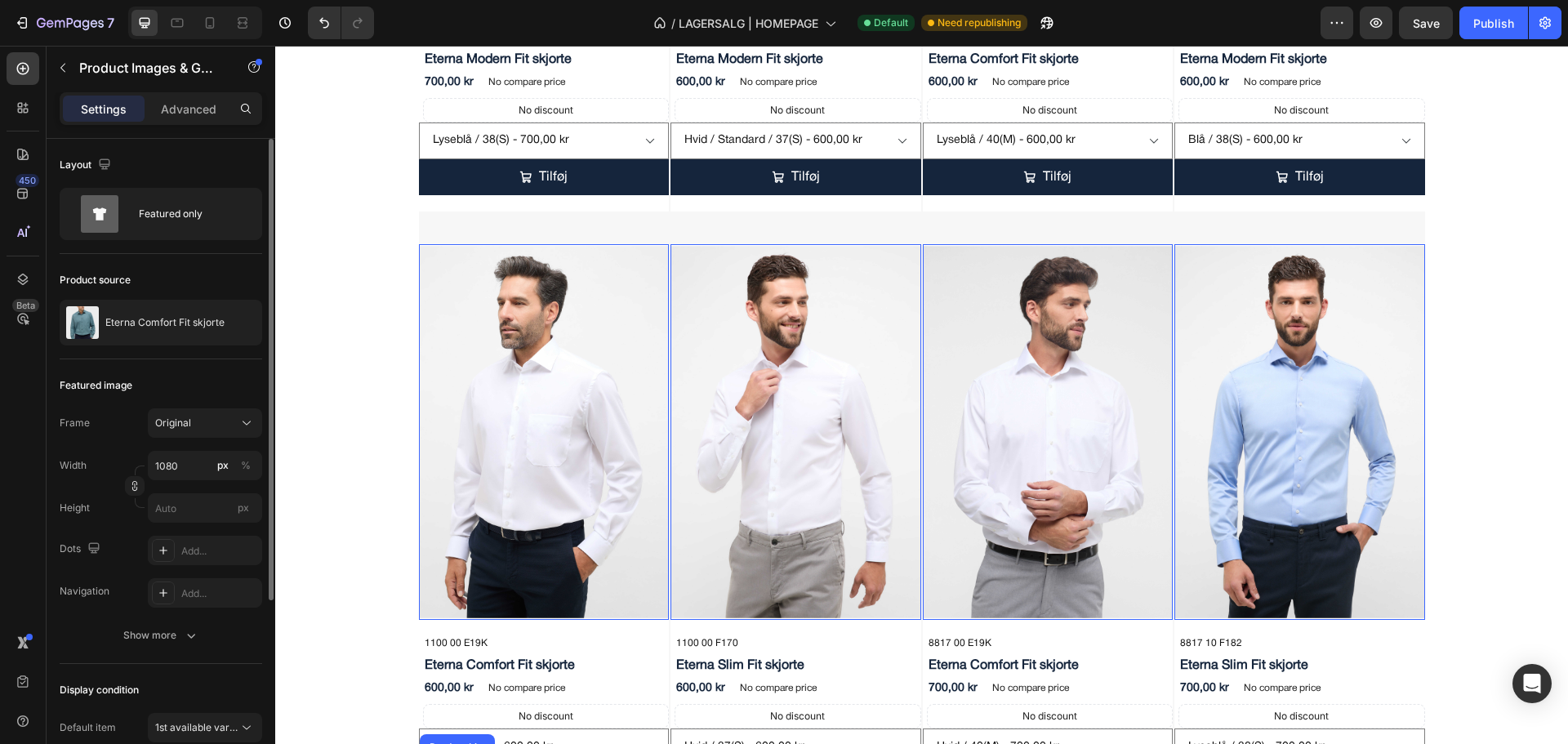
scroll to position [1012, 0]
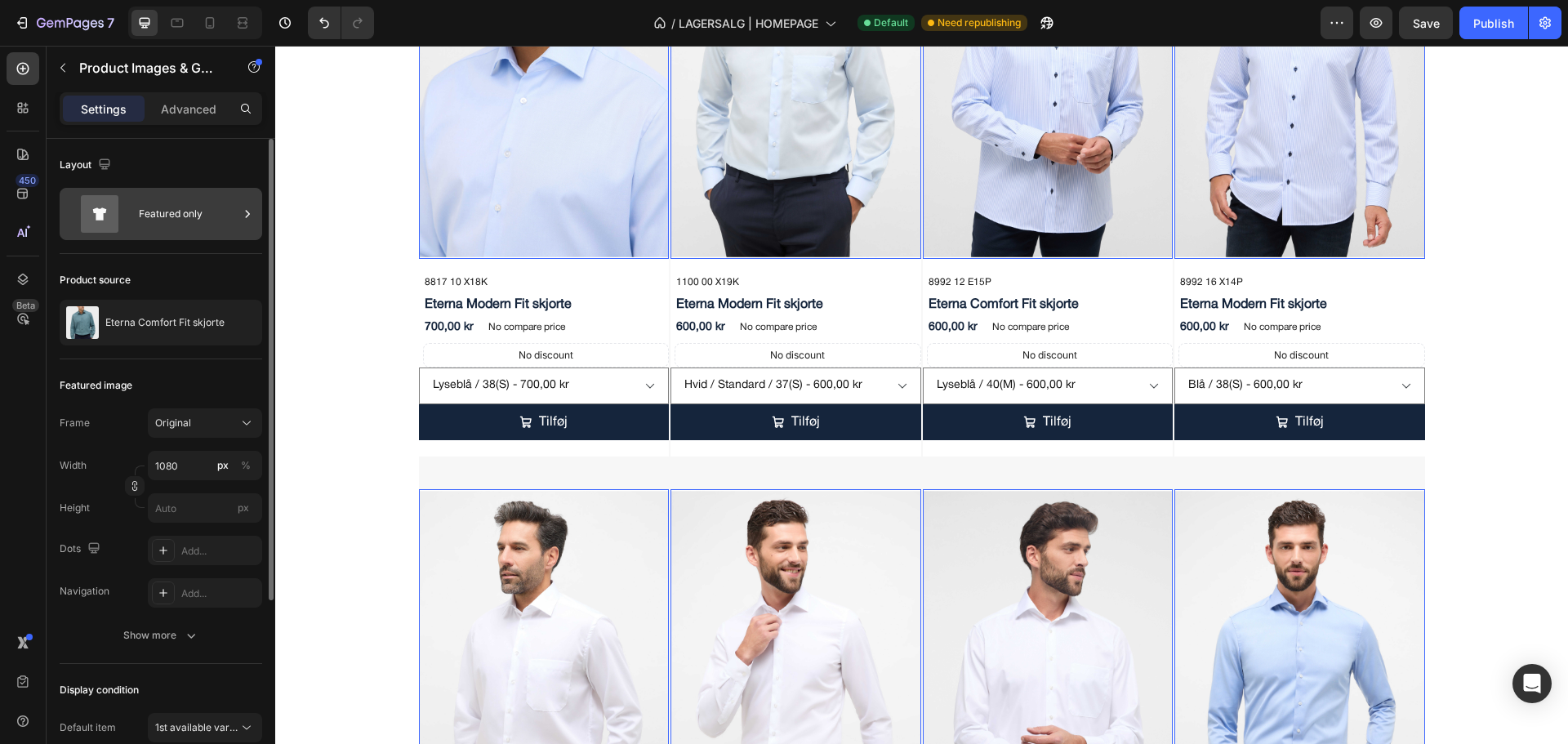
click at [211, 213] on div "Featured only" at bounding box center [189, 213] width 100 height 37
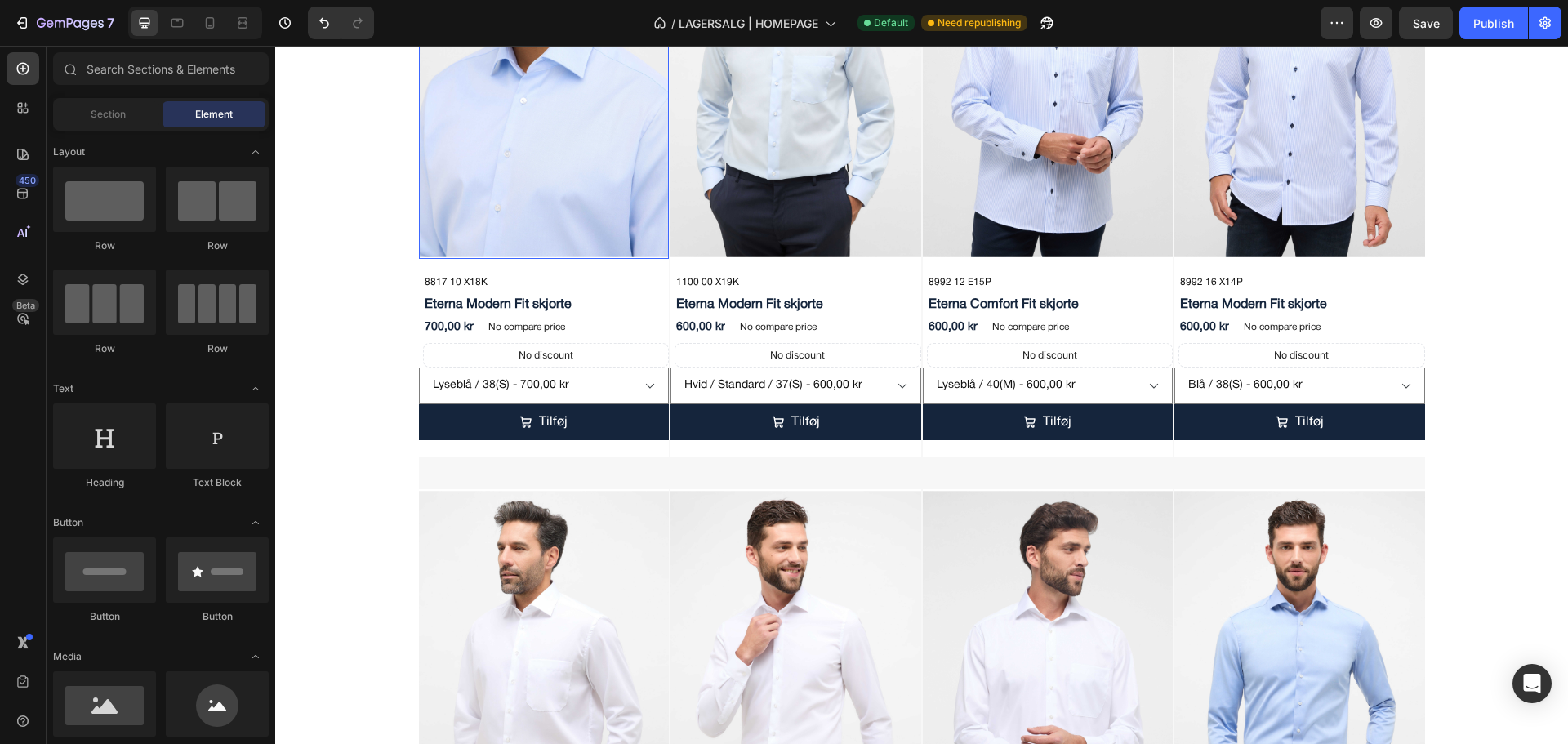
click at [509, 170] on img at bounding box center [543, 70] width 251 height 375
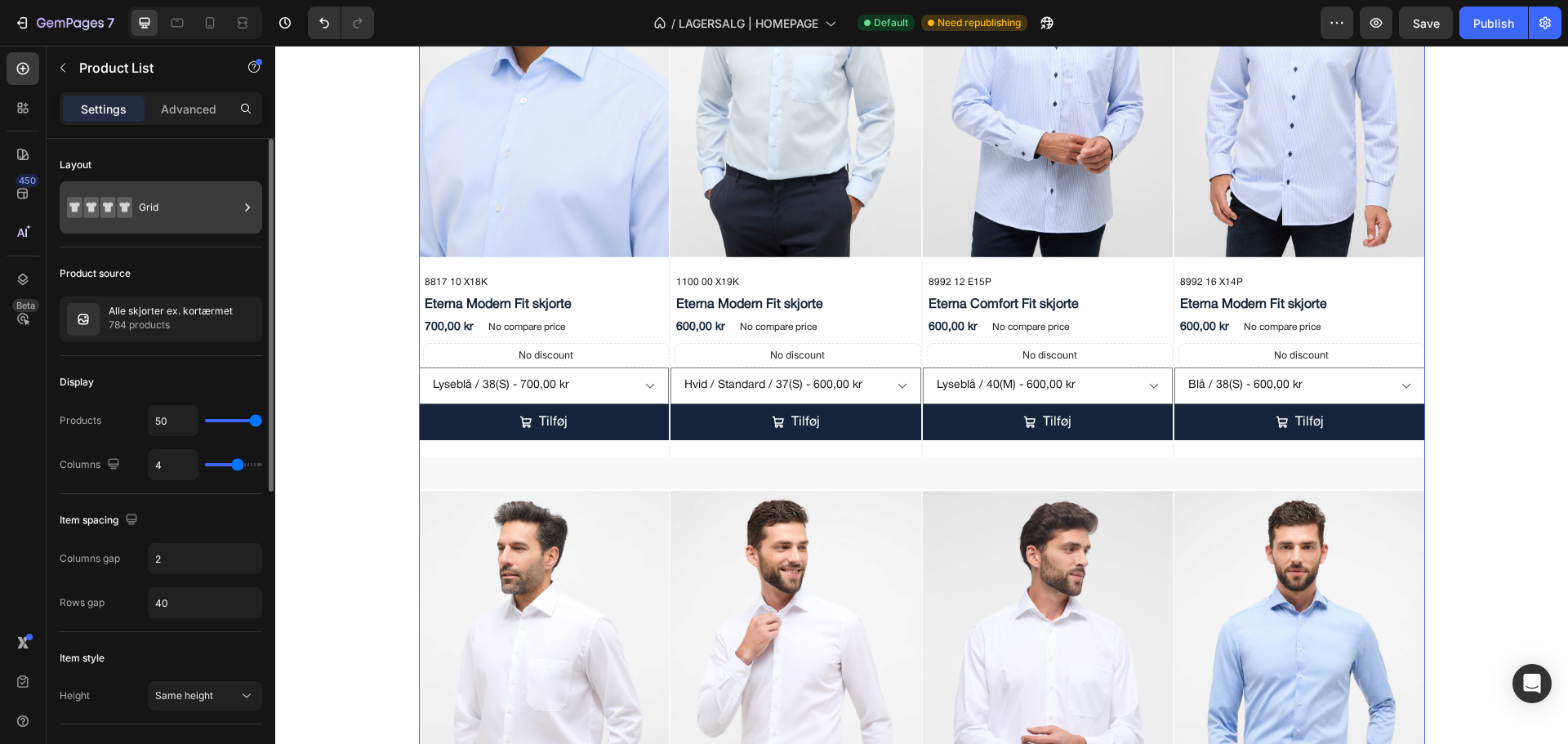
click at [202, 189] on div "Grid" at bounding box center [189, 207] width 100 height 37
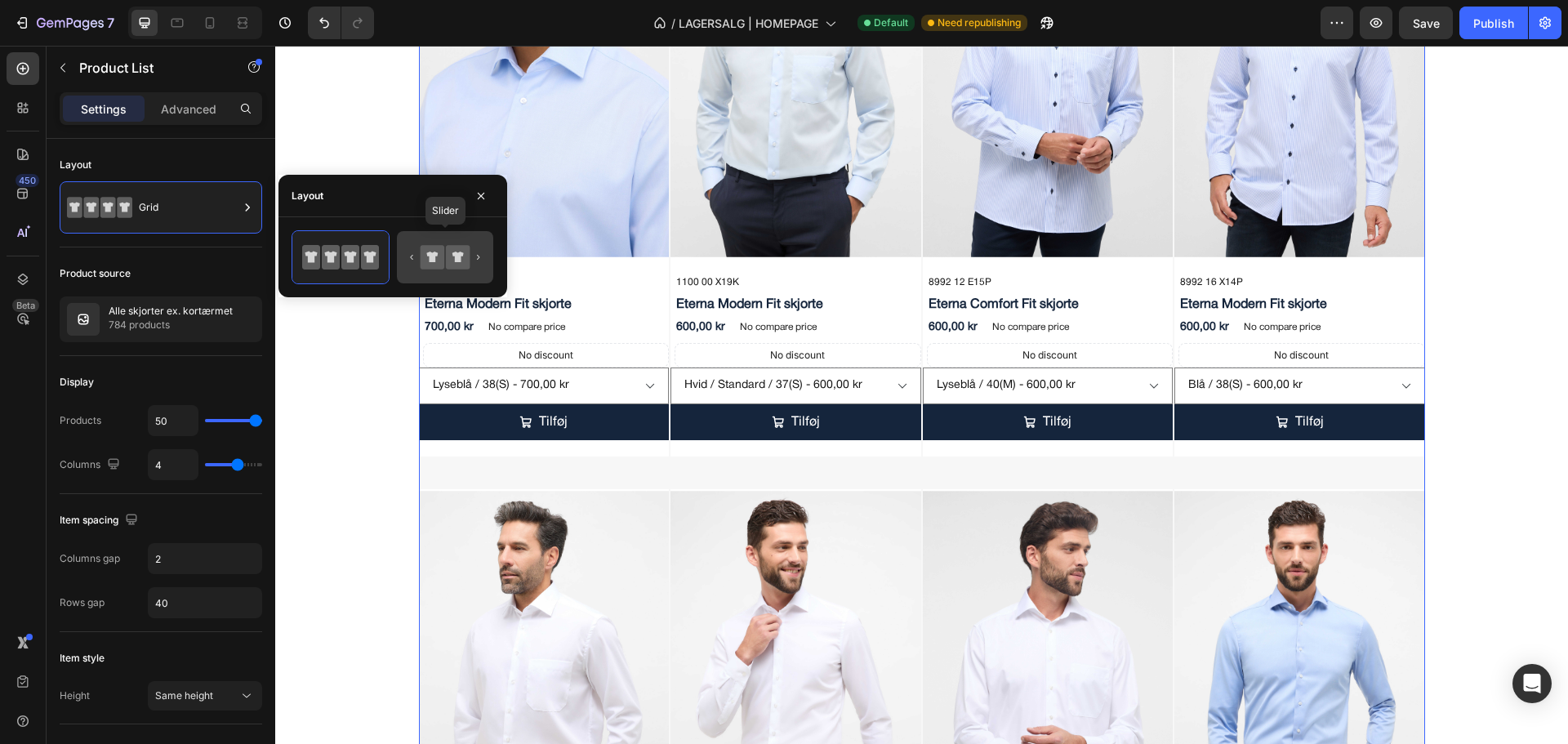
click at [449, 266] on icon at bounding box center [458, 256] width 24 height 24
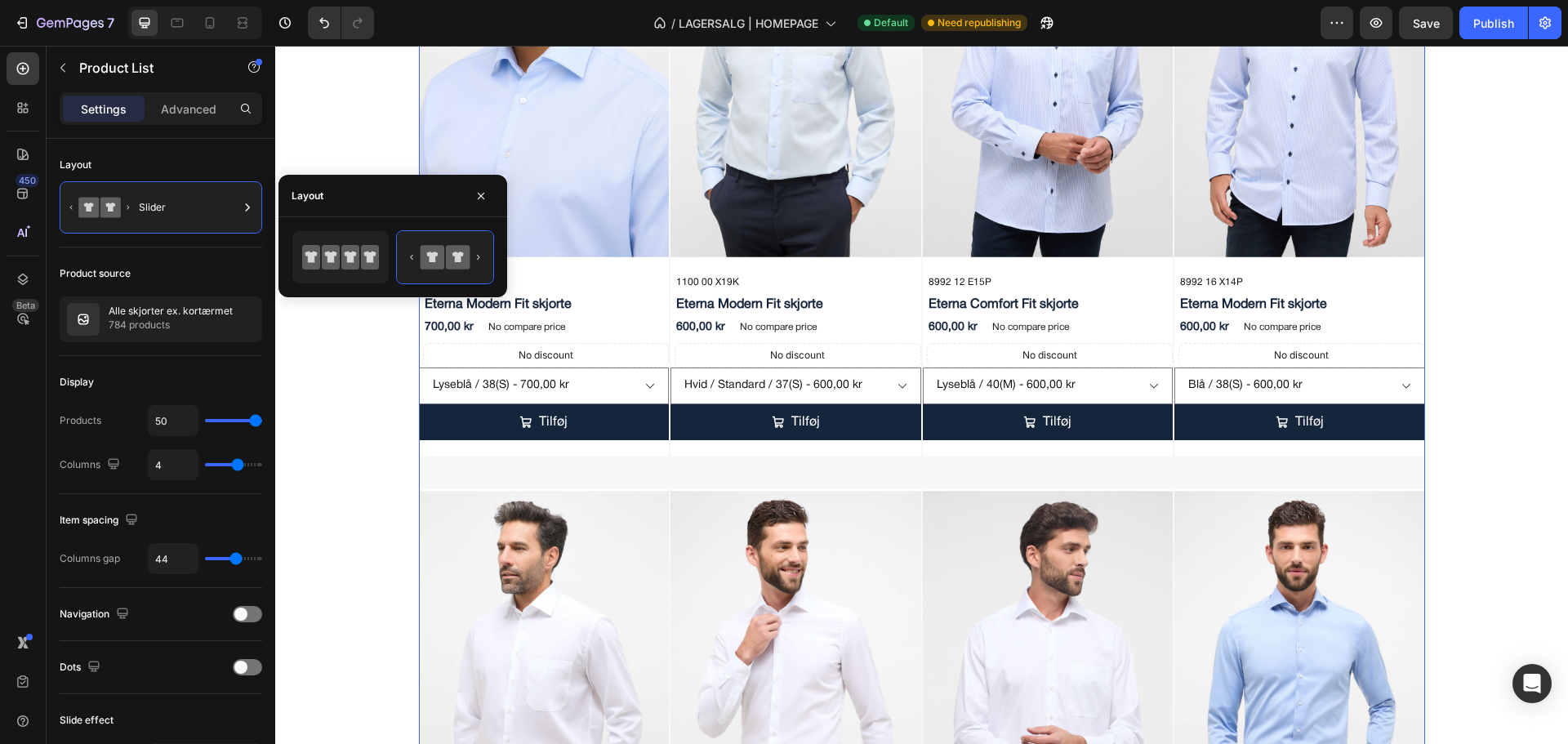
select select "556578303833473835"
select select "556578260930003755"
select select "556578260889895723"
select select "556578260891337515"
select select "556578303827575595"
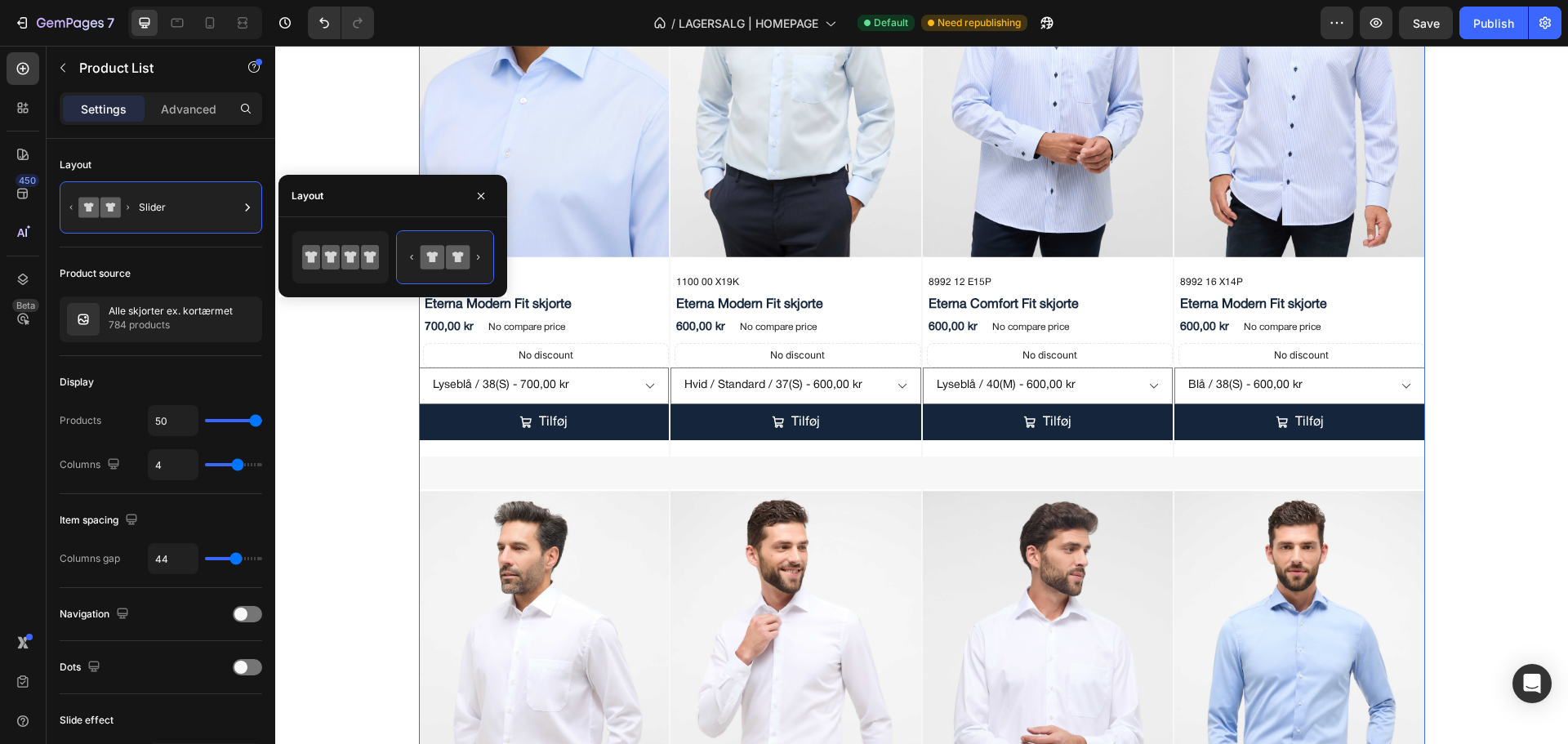
select select "556578382648050475"
select select "556578258805850923"
select select "556578303826854699"
select select "556578258820989739"
select select "556578088232616747"
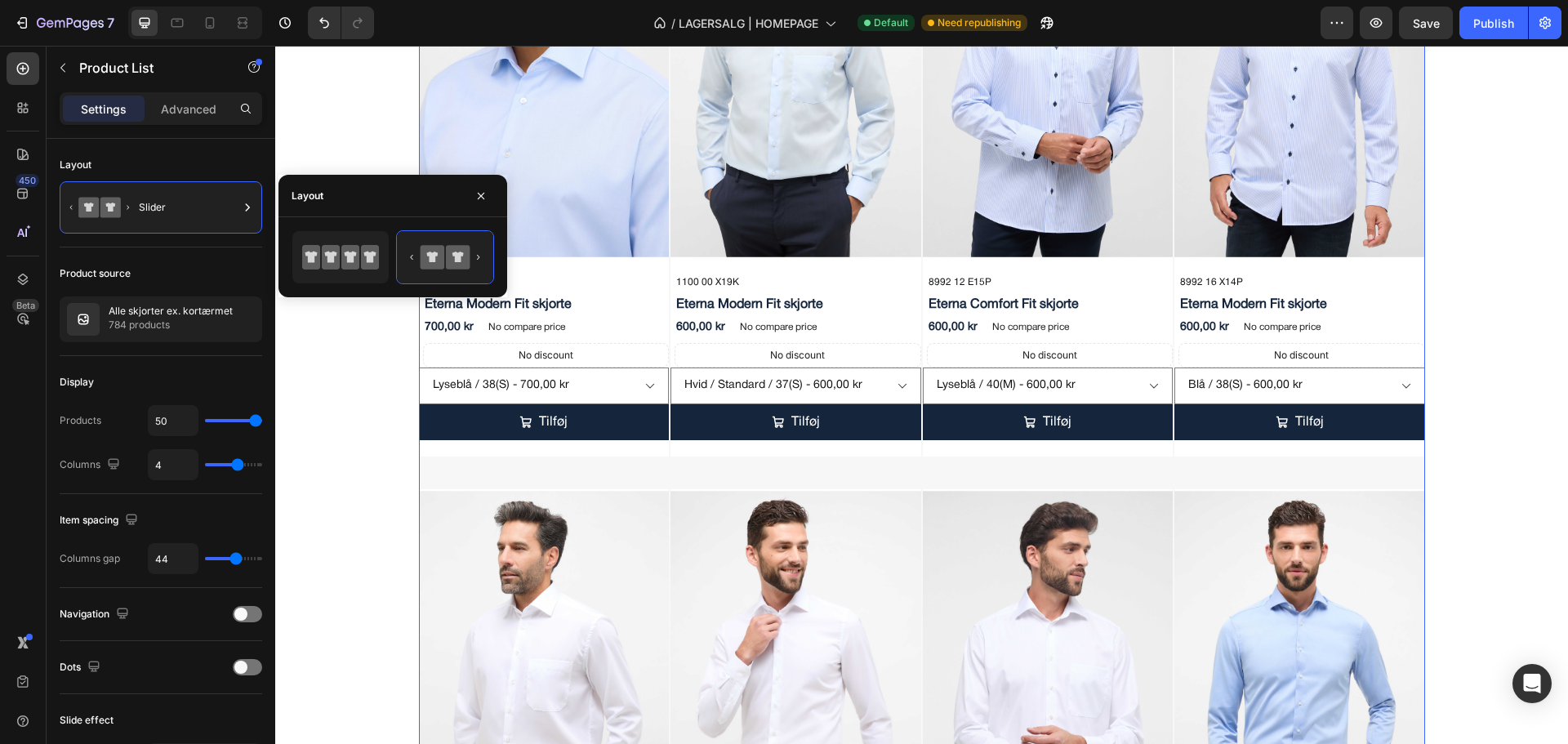
select select "556578303852217131"
select select "556578258895176491"
select select "556578258770985771"
select select "556578035697582891"
select select "556578035713508139"
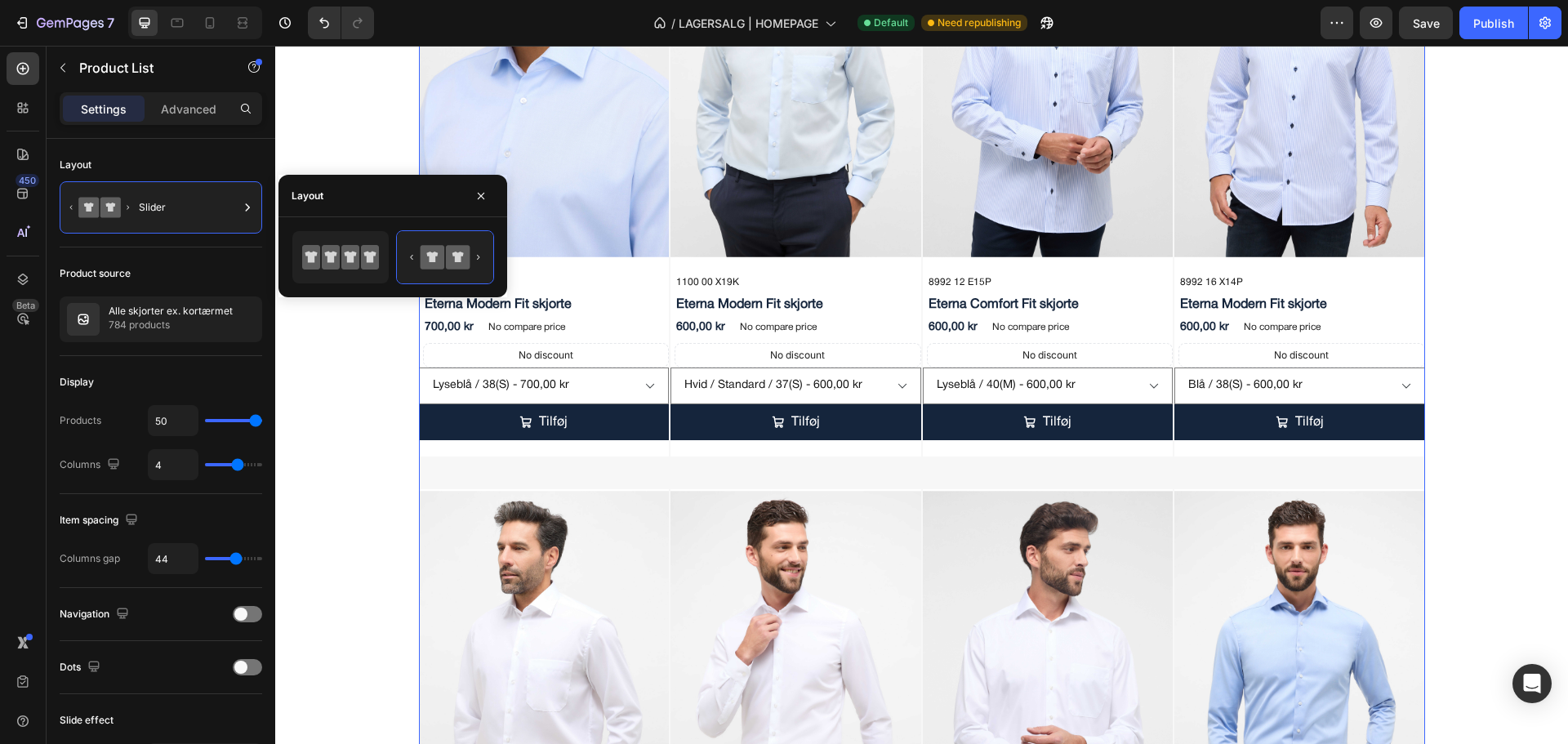
select select "556578303849923371"
select select "556578303830131499"
select select "556578303840879403"
select select "556578258789335851"
select select "556578258822890283"
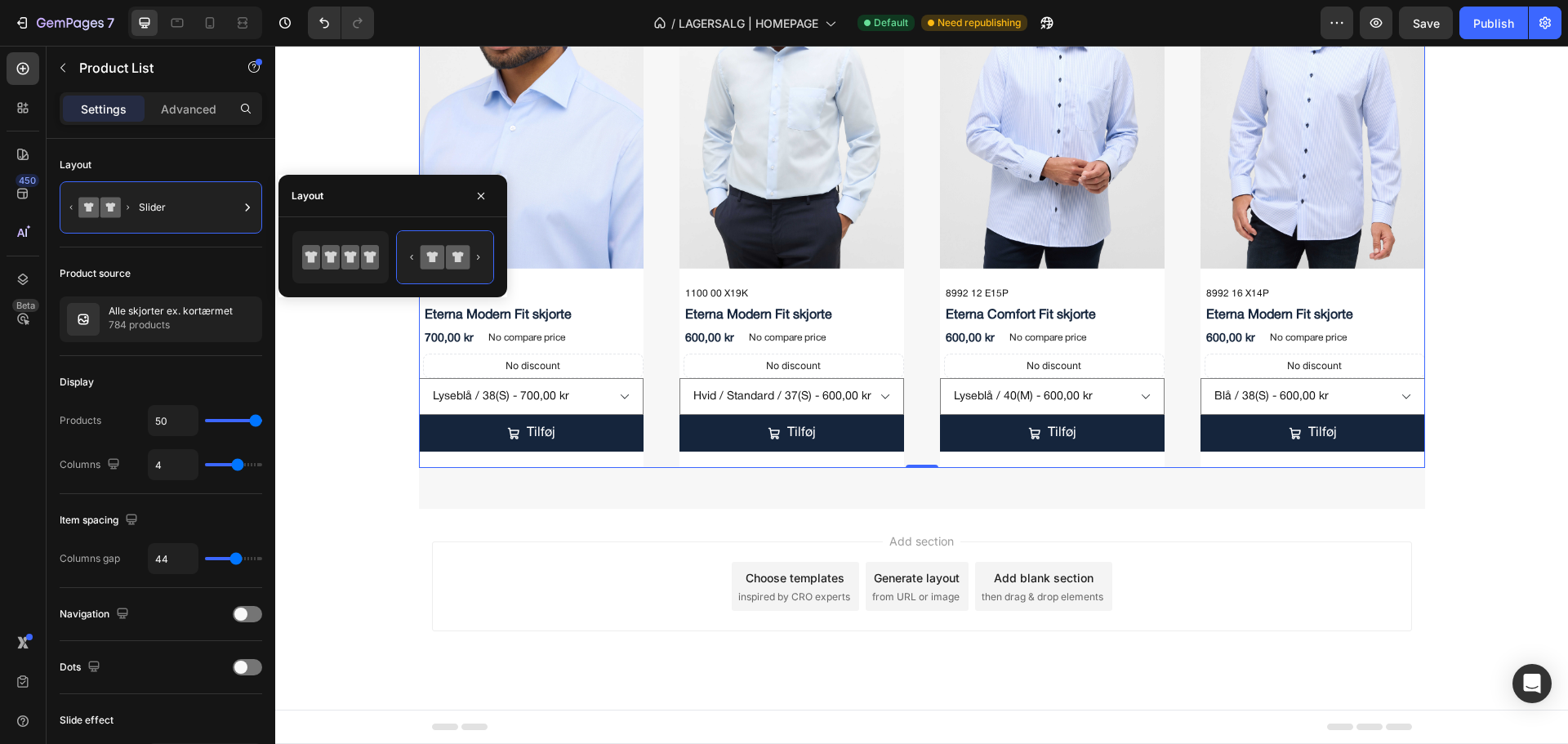
drag, startPoint x: 299, startPoint y: 100, endPoint x: 527, endPoint y: 84, distance: 228.6
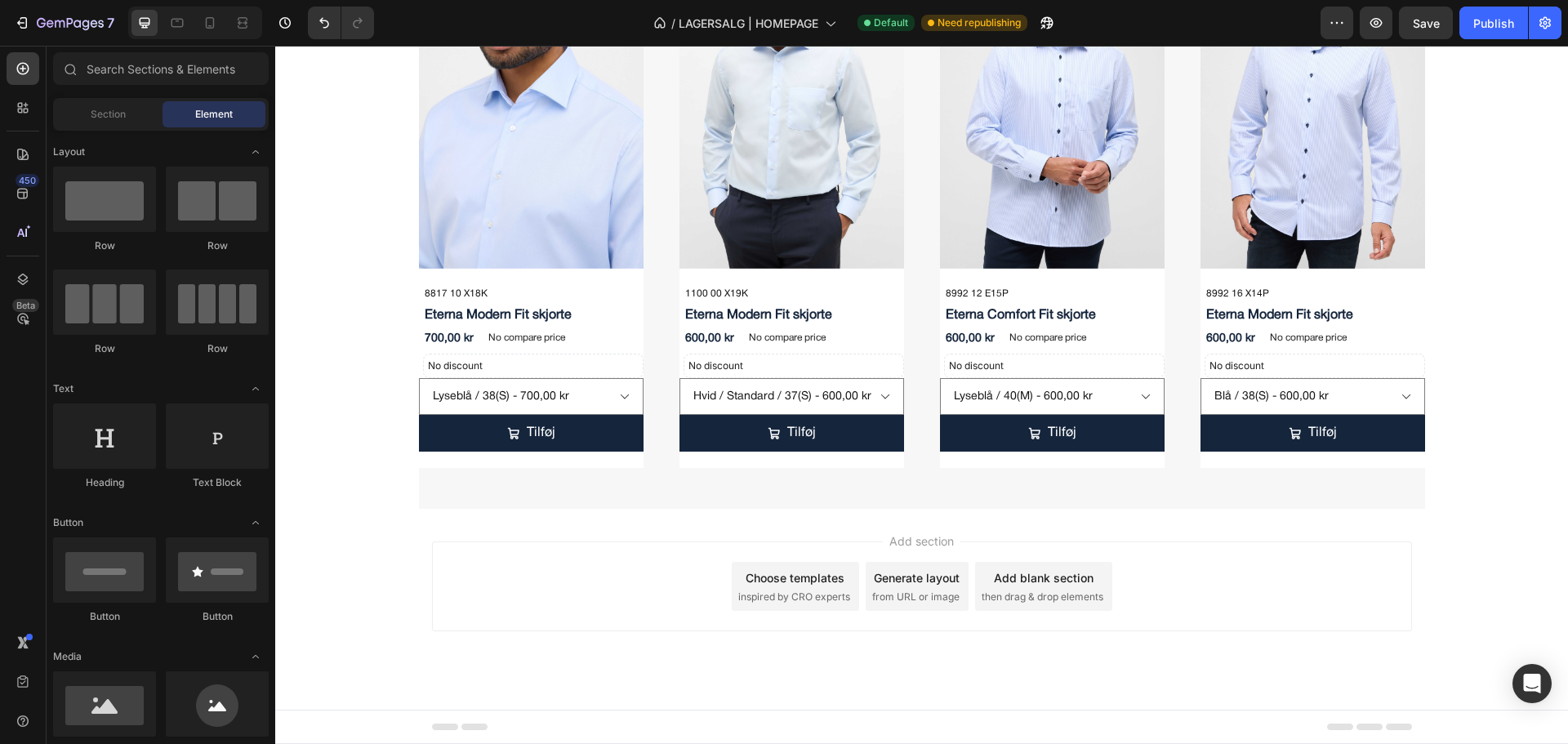
scroll to position [962, 0]
click at [315, 20] on button "Undo/Redo" at bounding box center [325, 23] width 33 height 33
select select "556578303833473835"
select select "556578260930003755"
select select "556578260889895723"
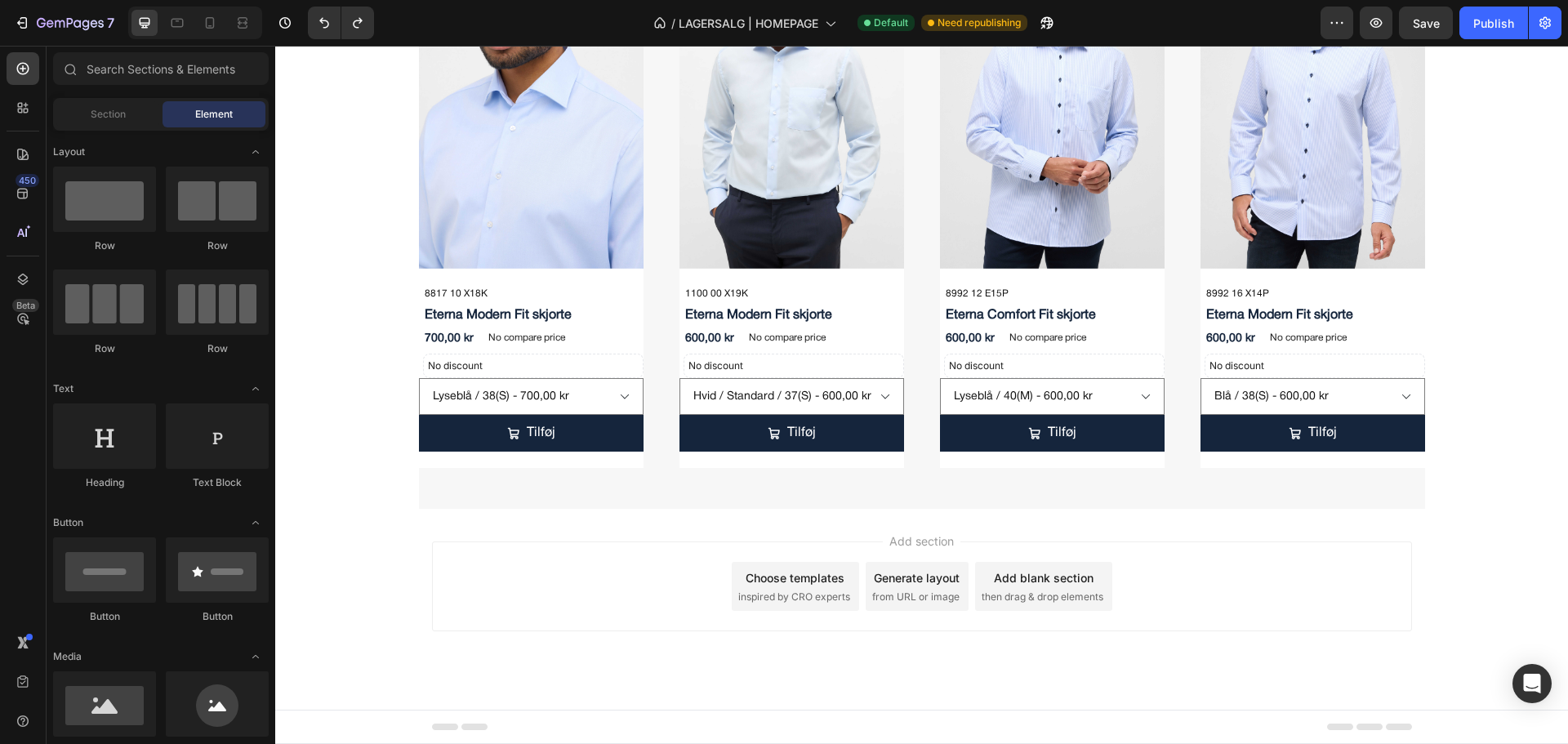
select select "556578260891337515"
select select "556578303827575595"
select select "556578382648050475"
select select "556578258805850923"
select select "556578303826854699"
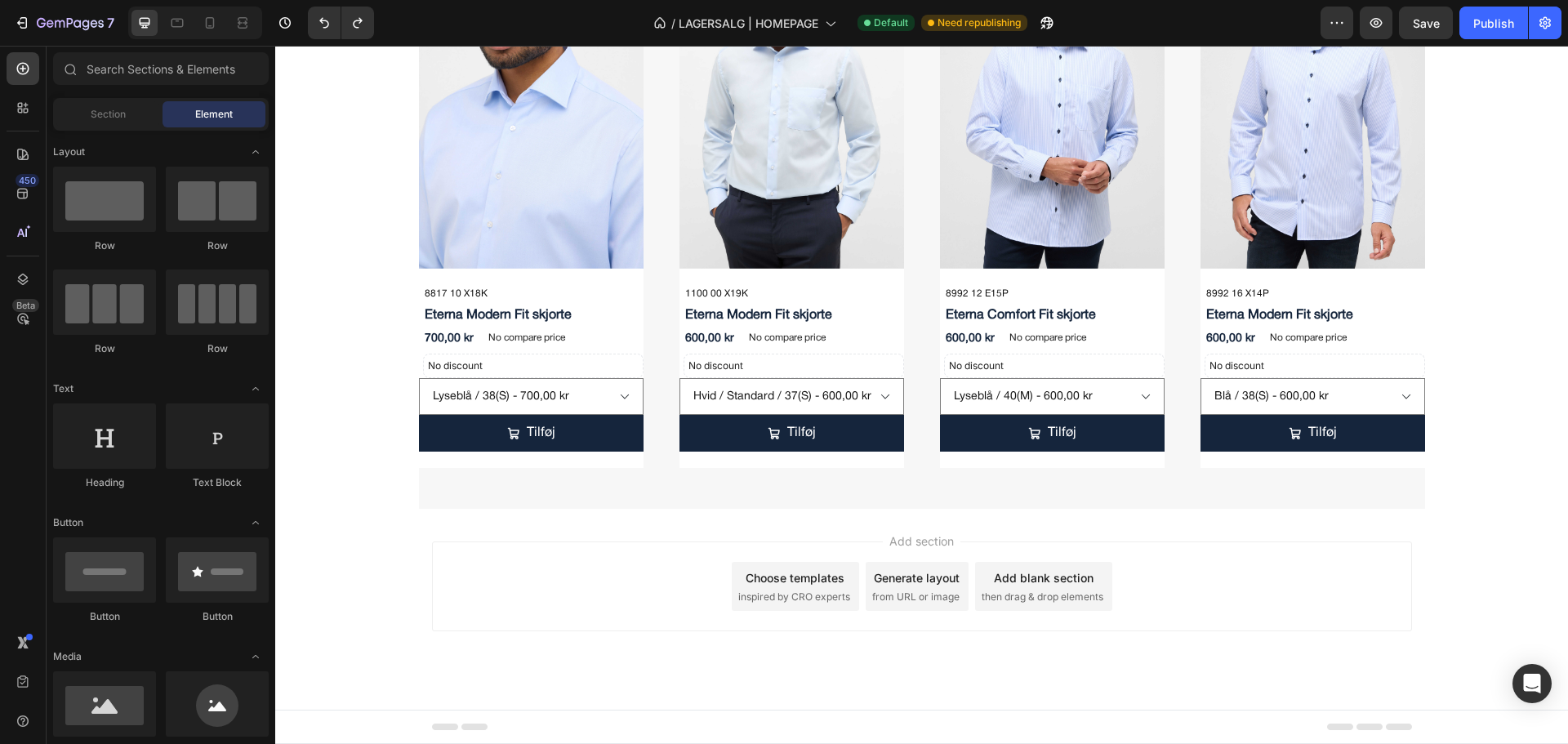
select select "556578258820989739"
select select "556578088232616747"
select select "556578303852217131"
select select "556578258895176491"
select select "556578258770985771"
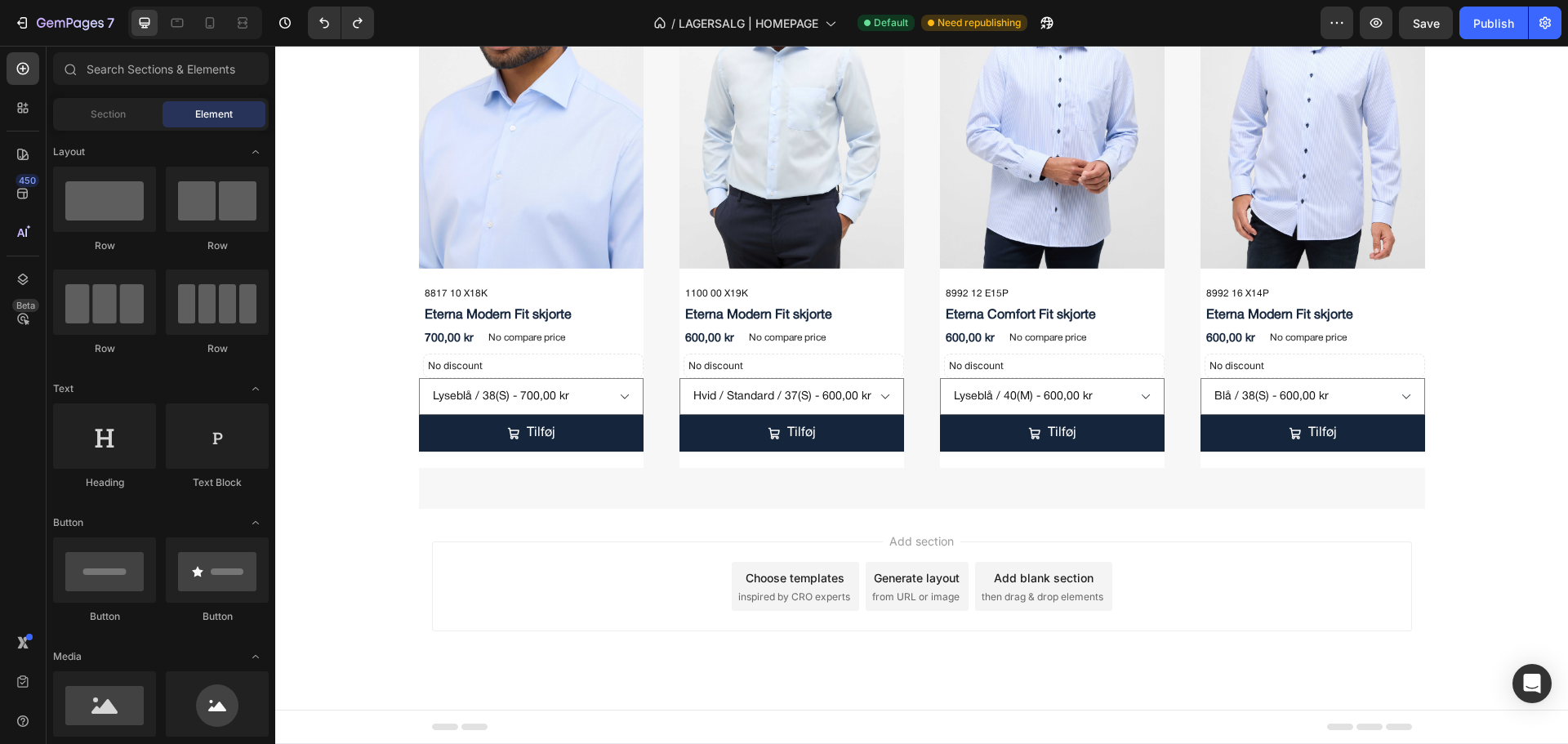
select select "556578035697582891"
select select "556578035713508139"
select select "556578303849923371"
select select "556578303830131499"
select select "556578303840879403"
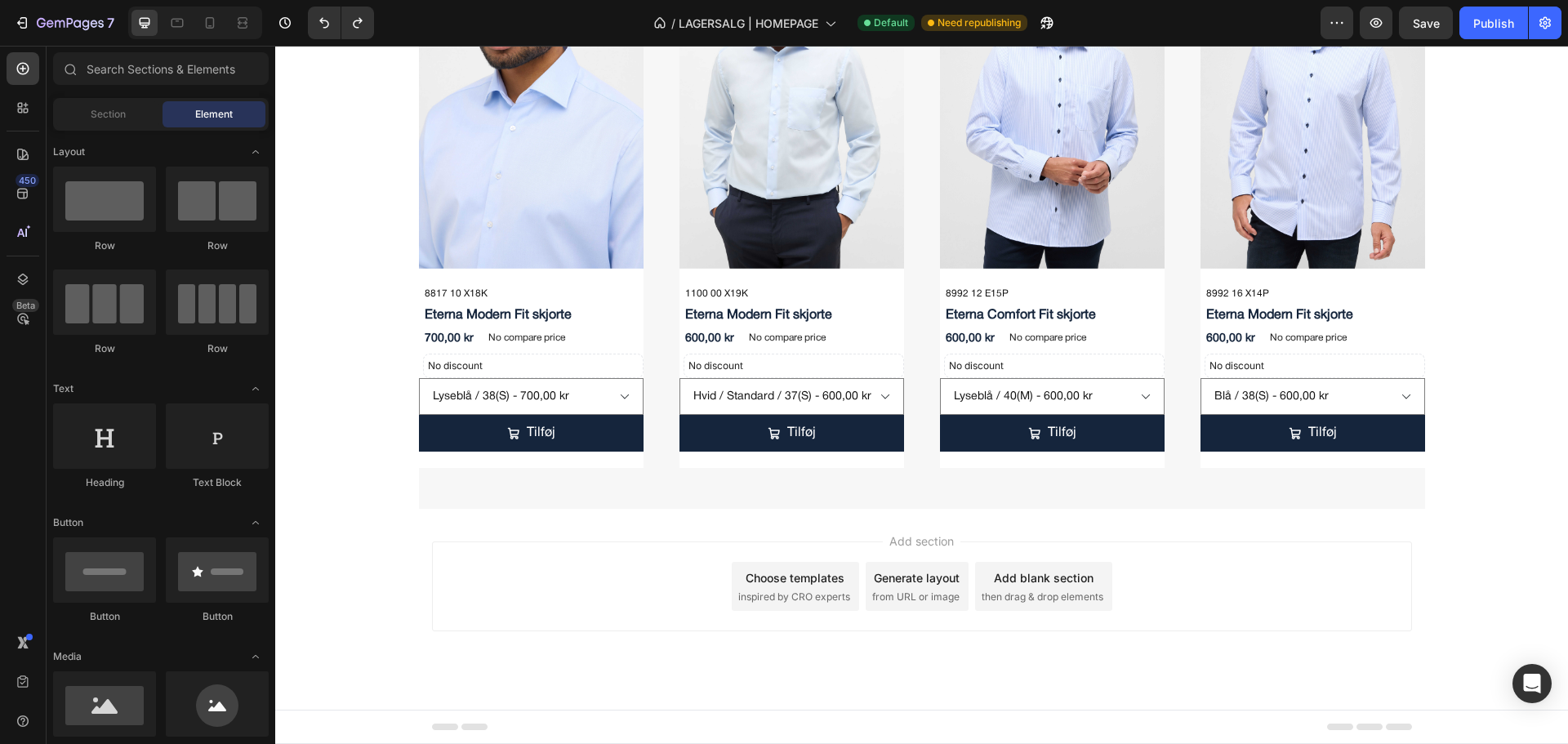
select select "556578258789335851"
select select "556578258822890283"
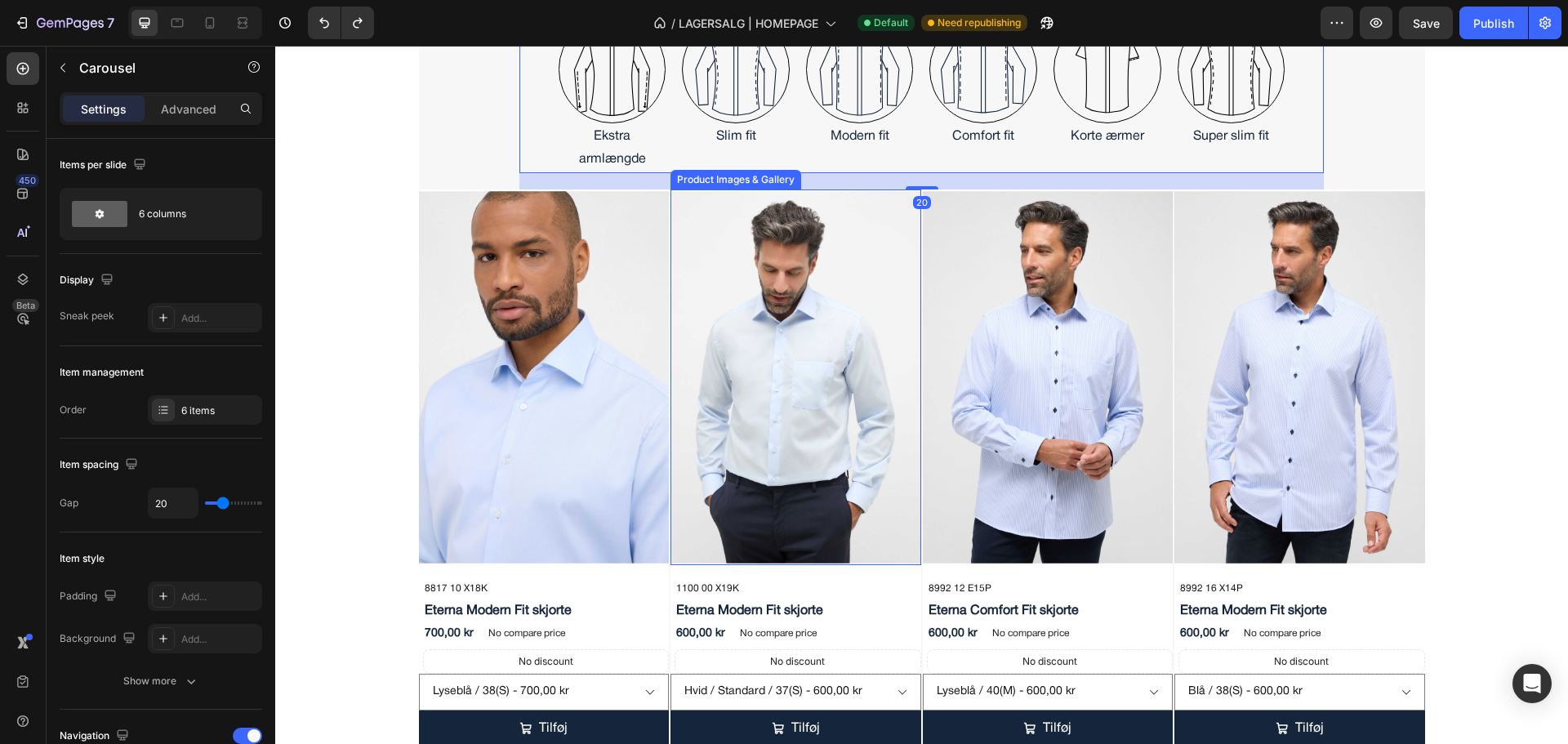
scroll to position [849, 0]
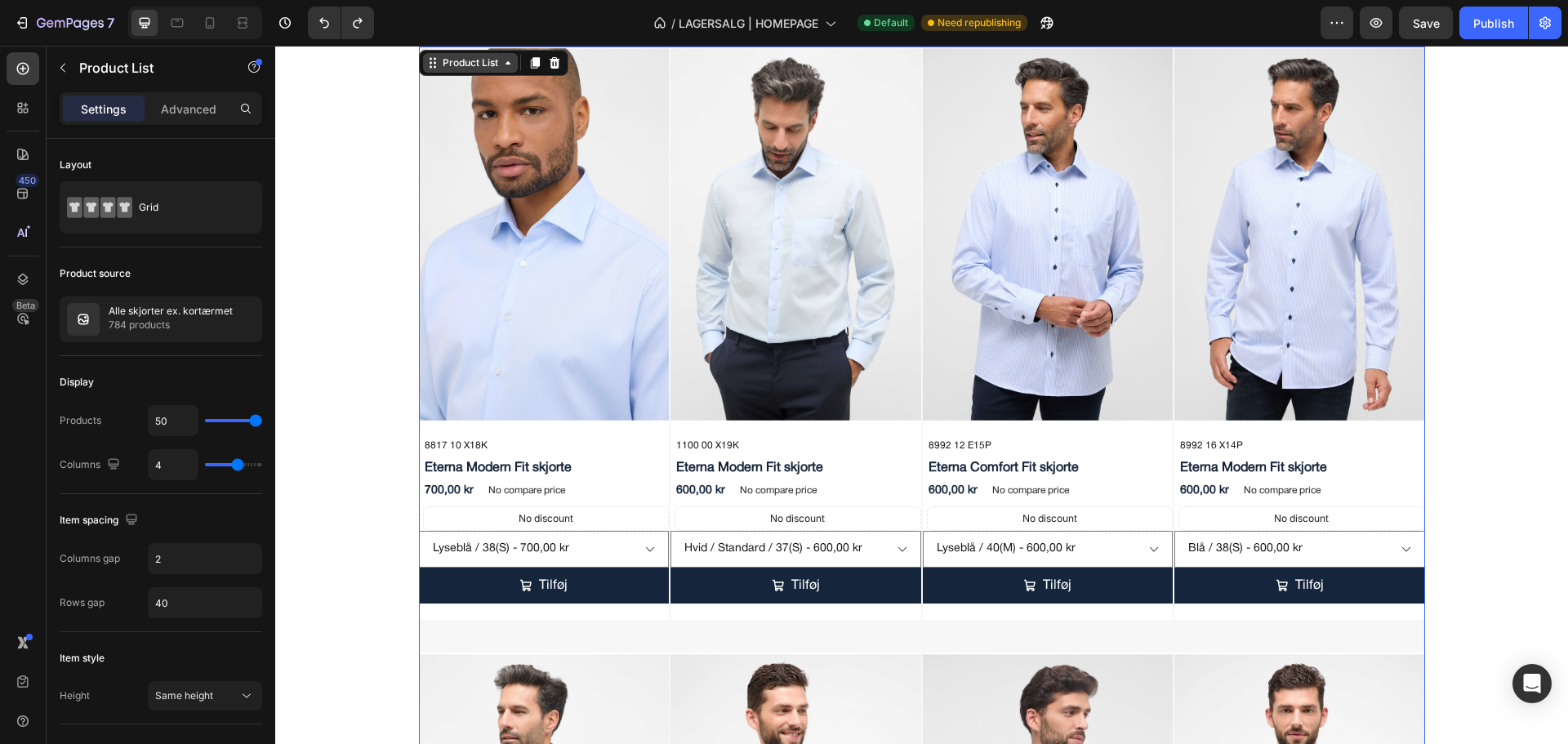
click at [448, 55] on div "Product List" at bounding box center [470, 62] width 95 height 19
click at [173, 322] on p "784 products" at bounding box center [170, 324] width 124 height 16
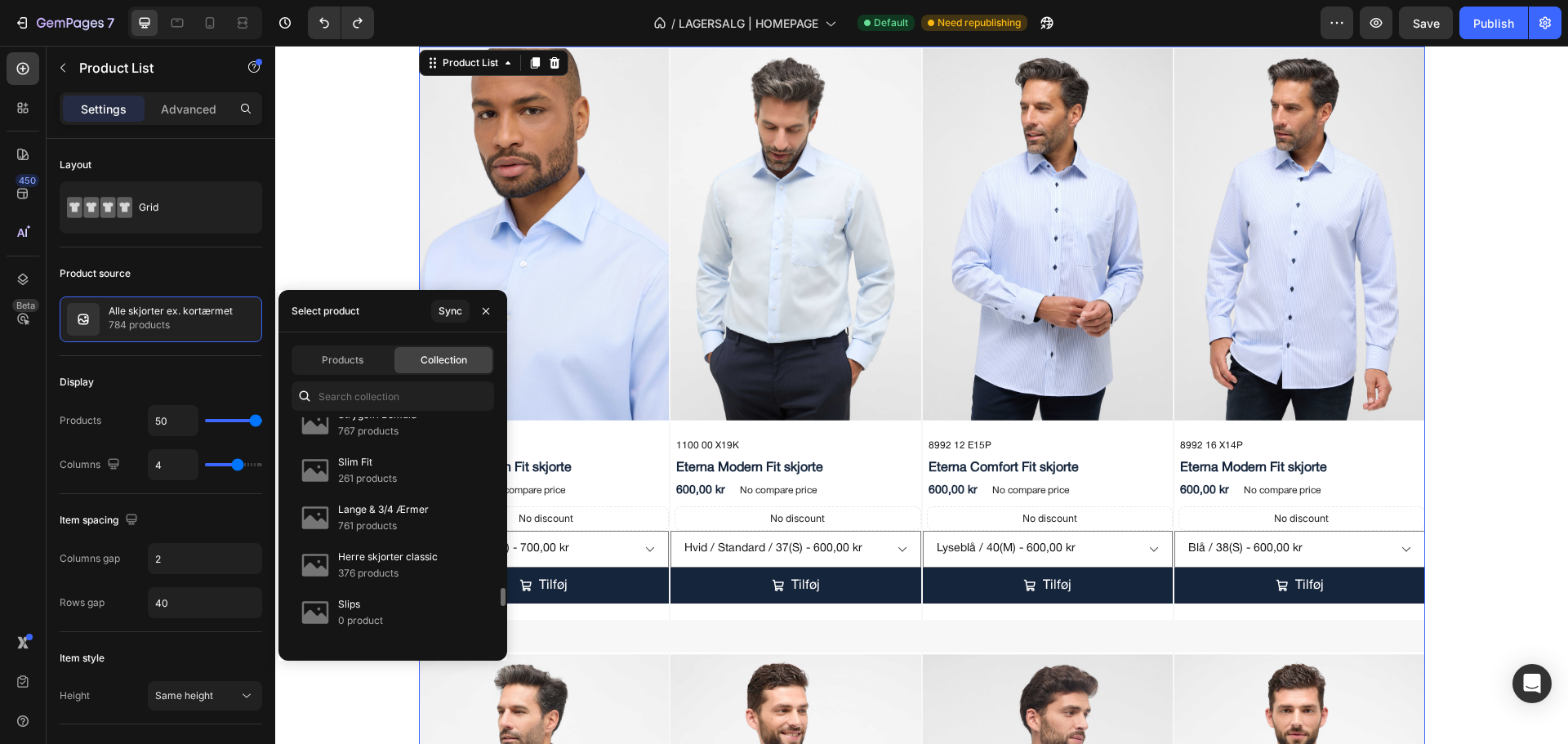
scroll to position [2429, 0]
click at [373, 393] on input "text" at bounding box center [393, 396] width 203 height 30
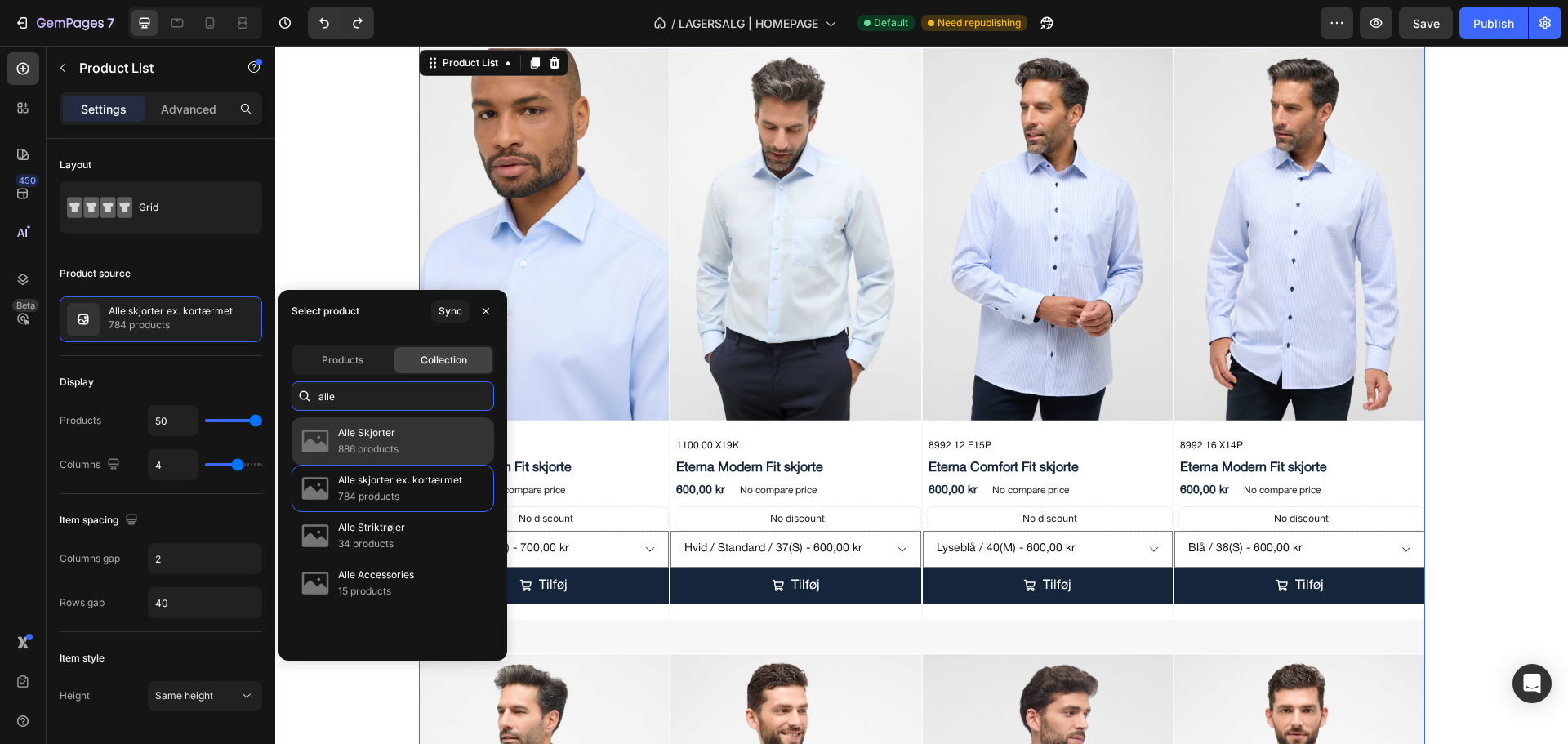
type input "alle"
click at [413, 465] on div "Alle Skjorter 886 products" at bounding box center [393, 488] width 203 height 47
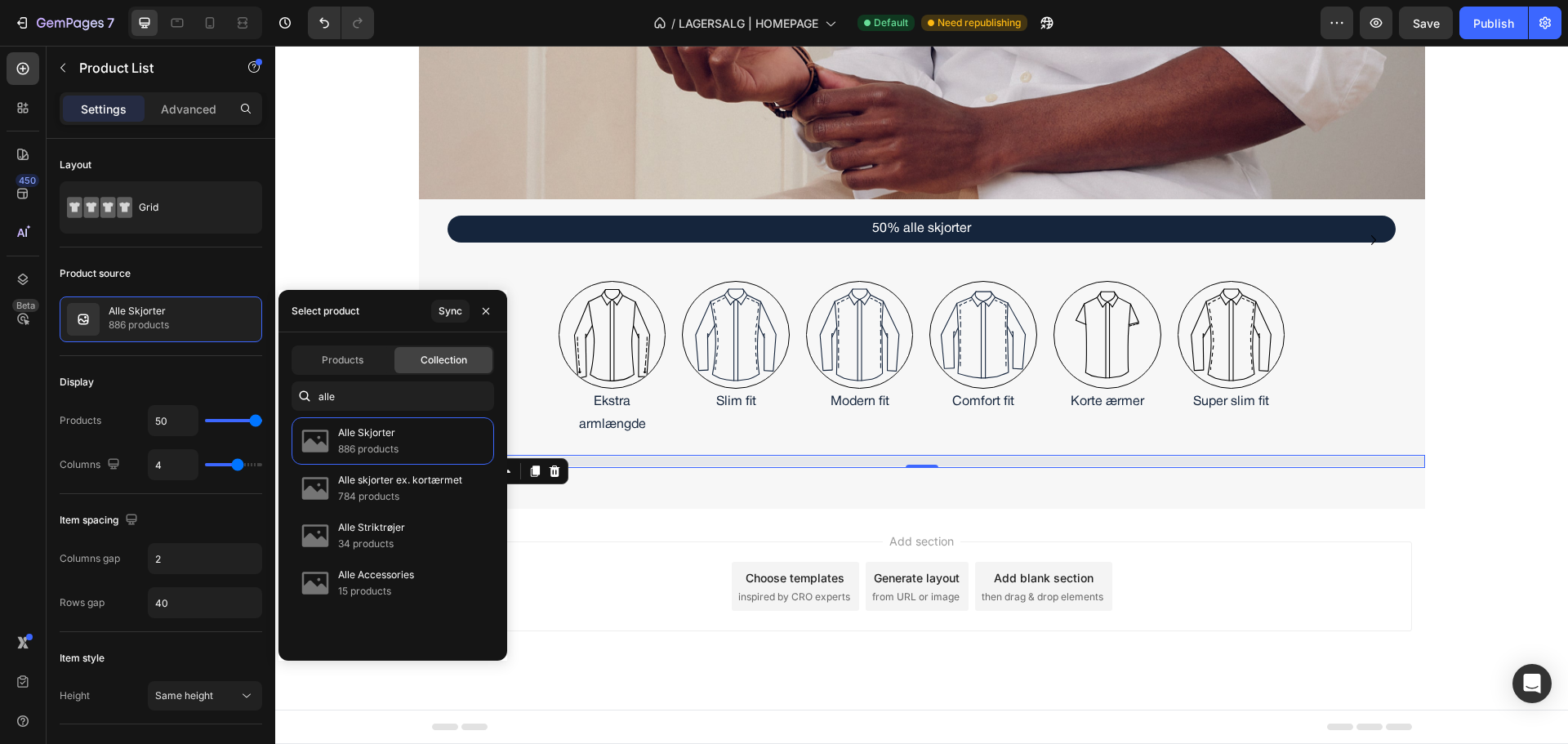
scroll to position [441, 0]
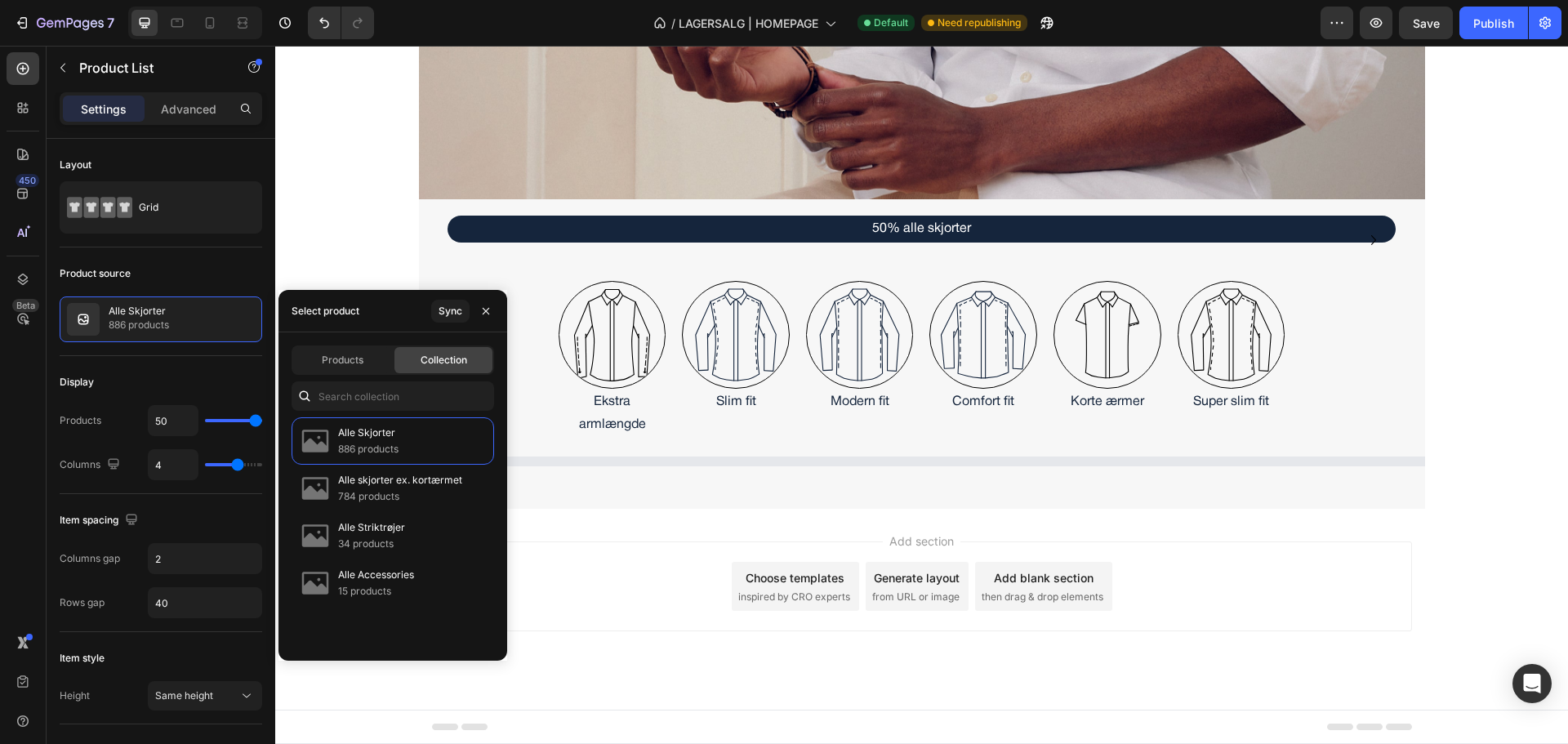
click at [334, 200] on div "Hjem Text block Icon Lagersalg Text block Row Sensommer skjorte tilbud Heading …" at bounding box center [922, 74] width 1293 height 870
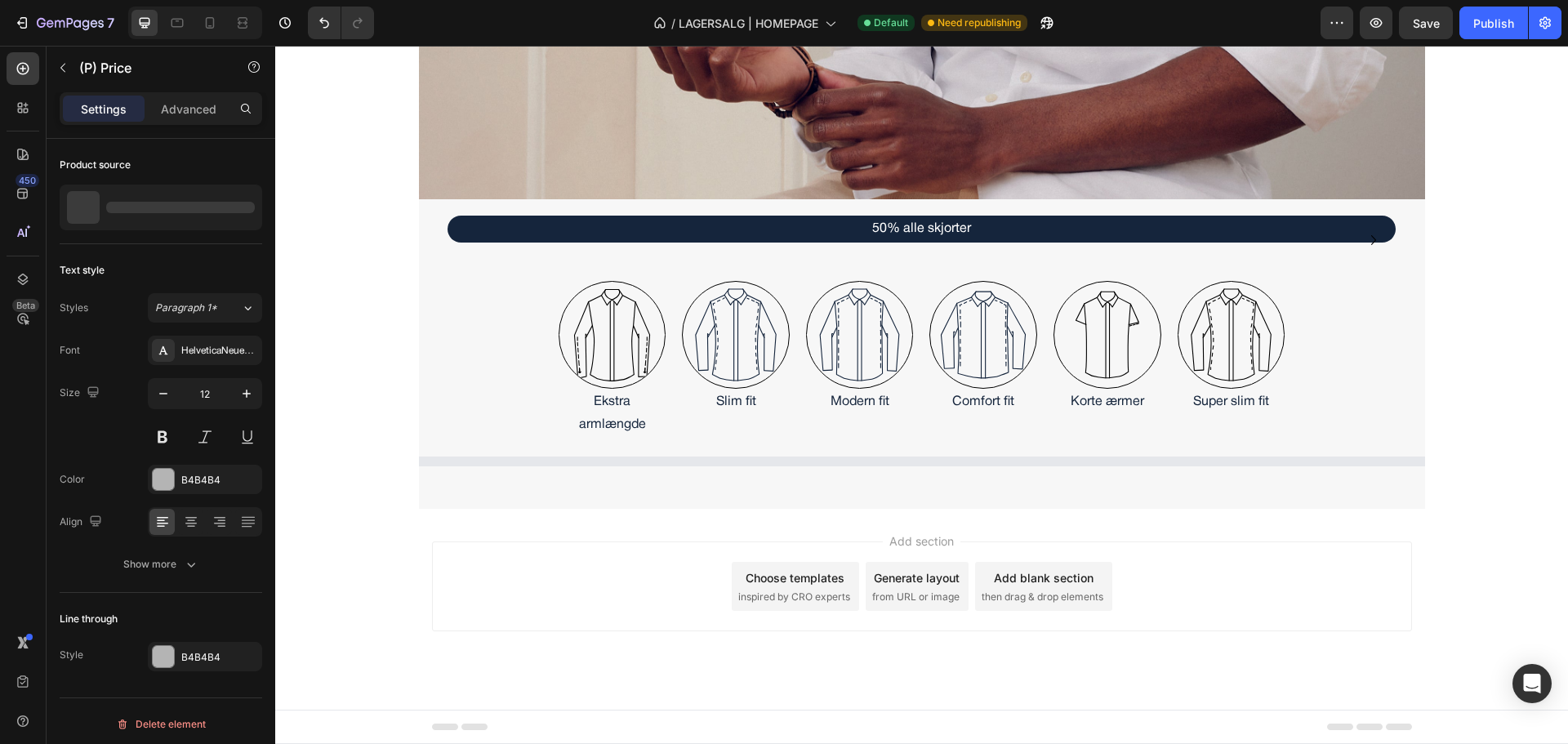
select select "556578303833473835"
select select "556578260930003755"
select select "556578260889895723"
select select "566437482804806722"
select select "556578260891337515"
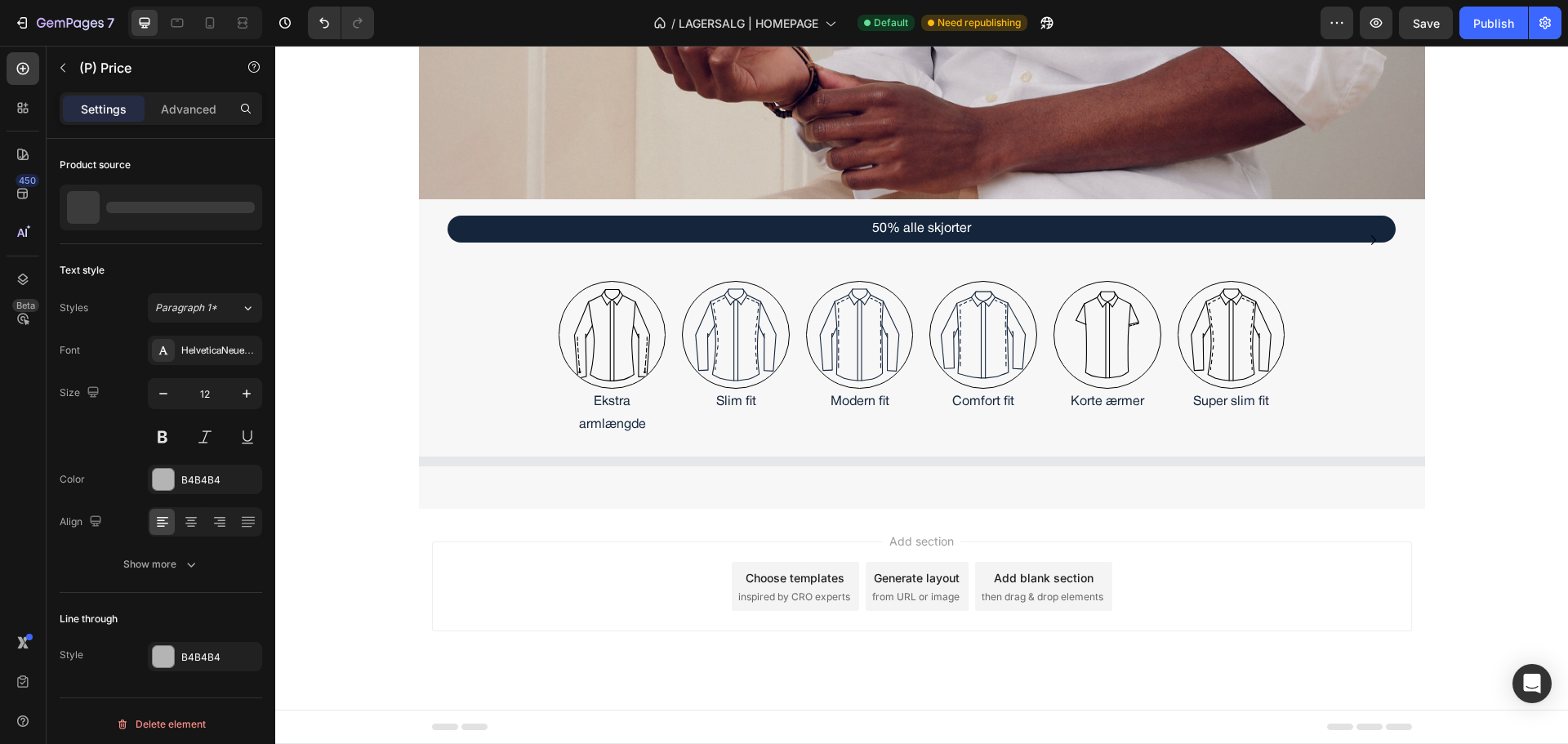
select select "556578303827575595"
select select "556578413563151147"
select select "556578382648050475"
select select "556578260960281387"
select select "556578258805850923"
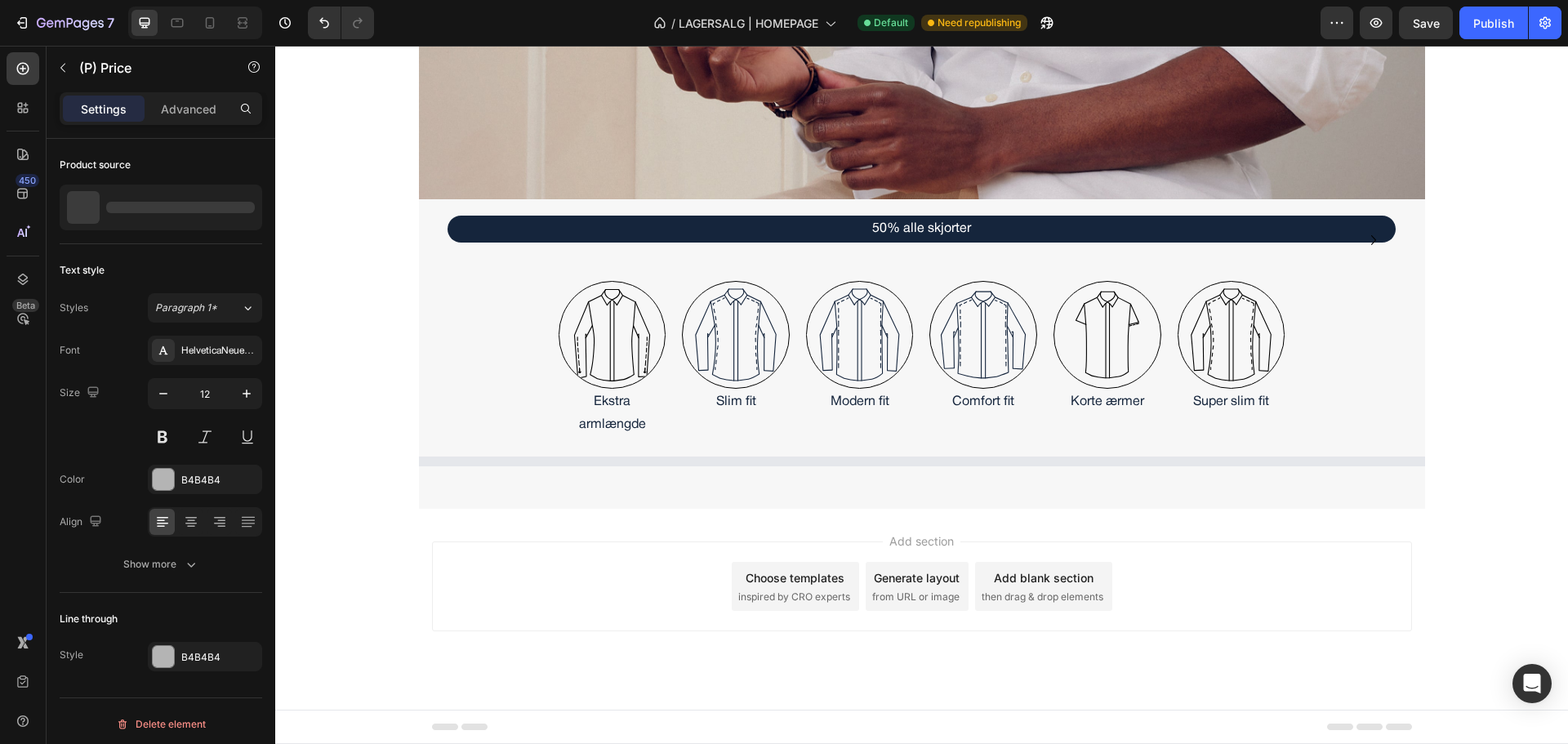
select select "556578303826854699"
select select "556578258888164139"
select select "556578258800870187"
select select "556578258820989739"
select select "556578088232616747"
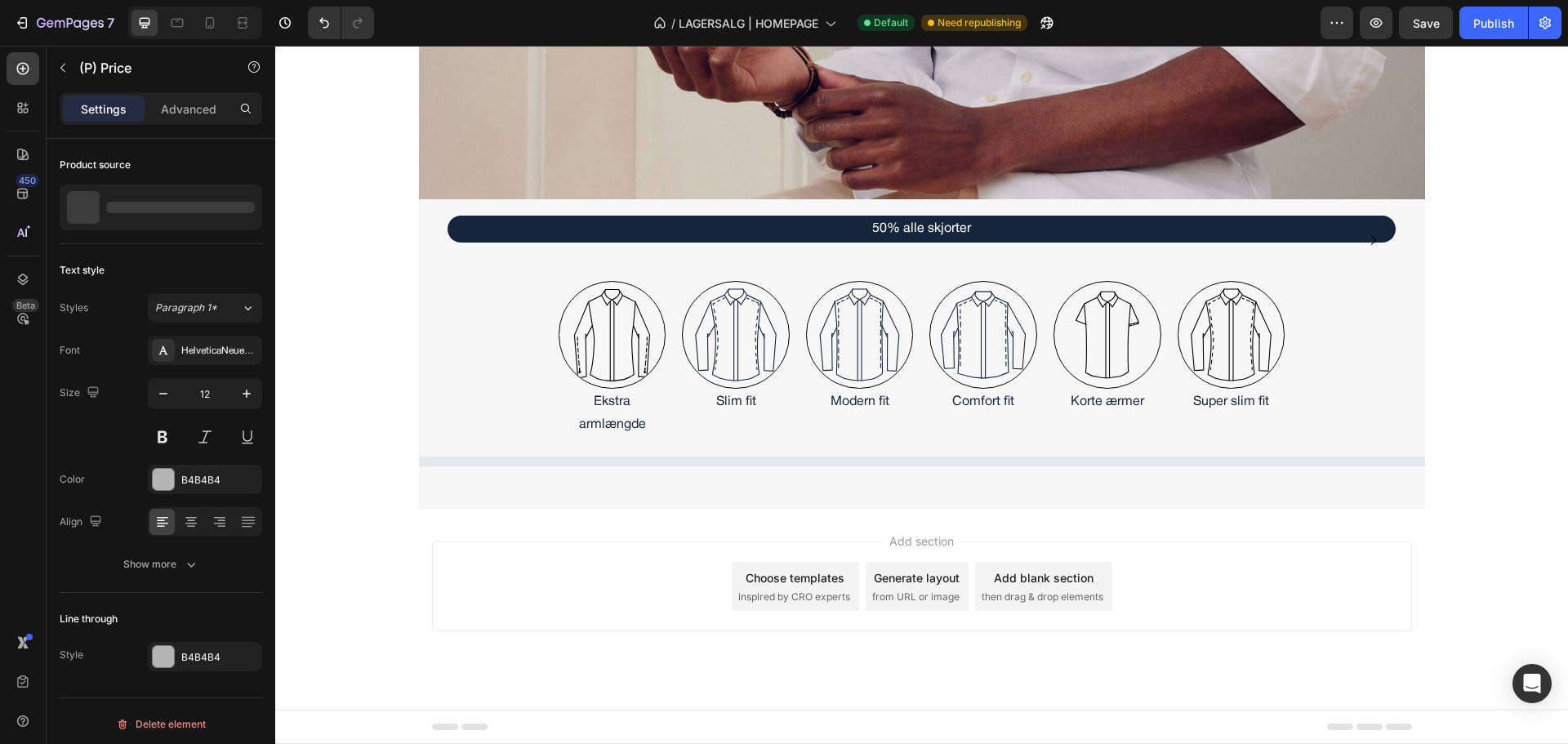
select select "556578303852217131"
select select "556578260945470251"
select select "556578258895176491"
select select "556578258770985771"
select select "556578035697582891"
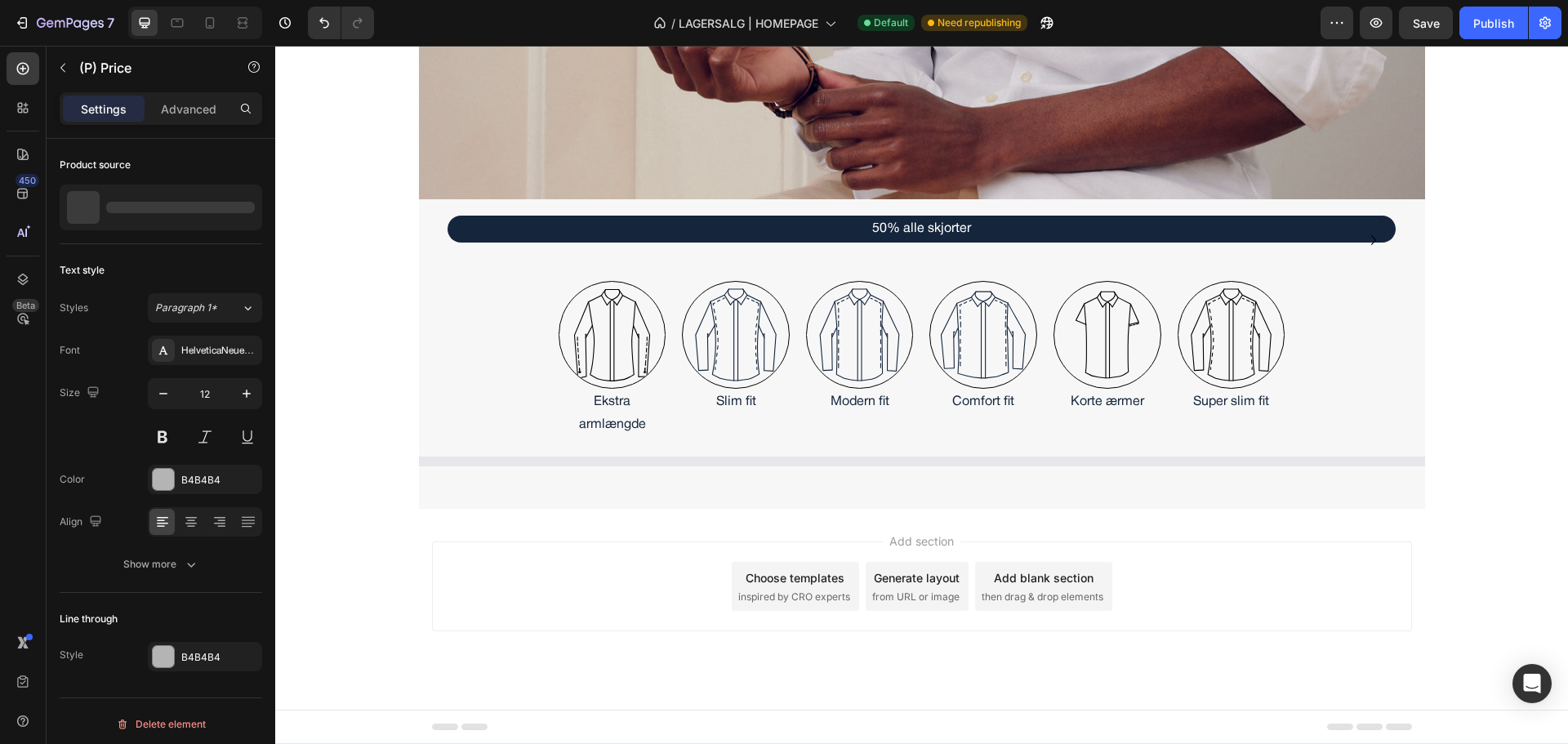
select select "556578035713508139"
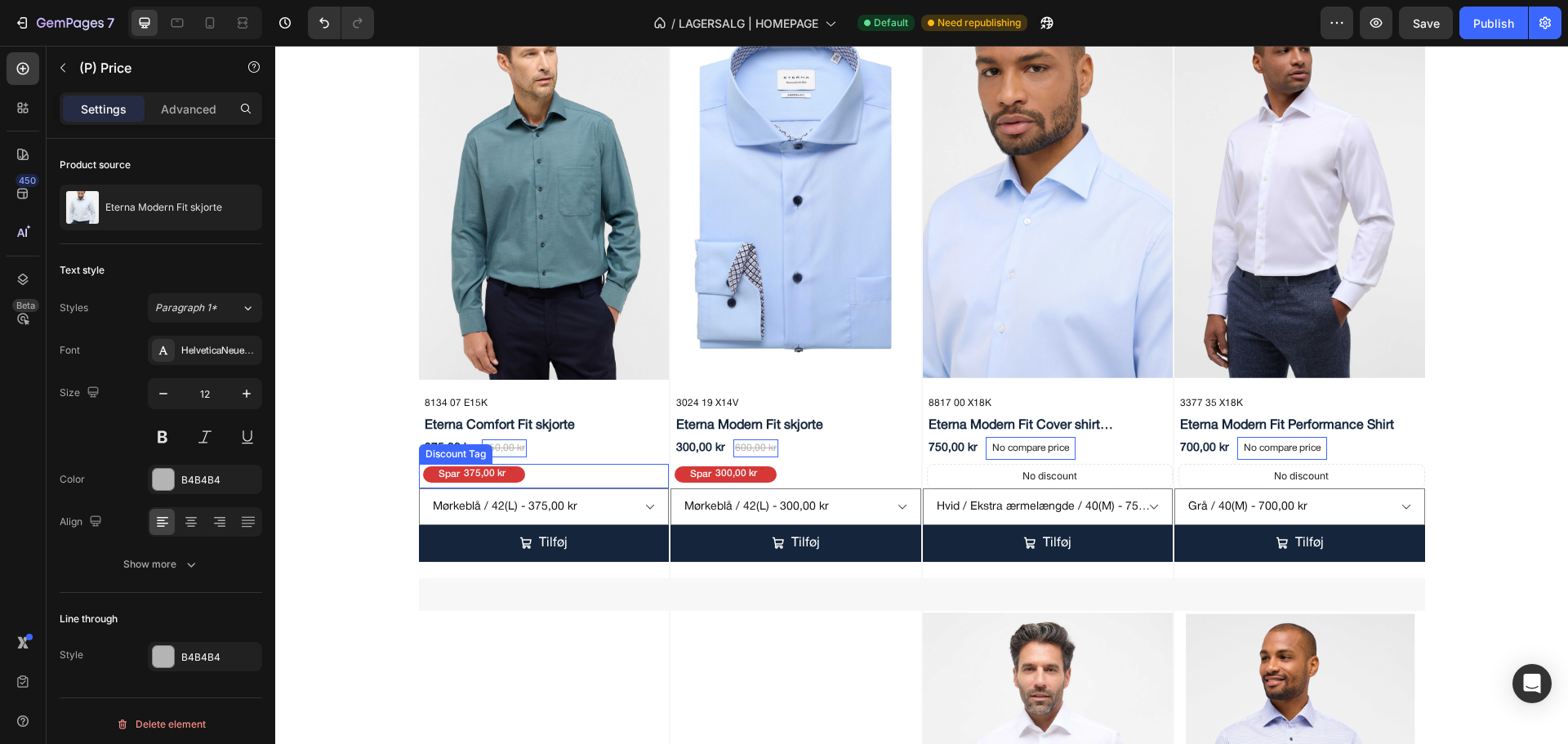
scroll to position [2155, 0]
